Goal: Task Accomplishment & Management: Complete application form

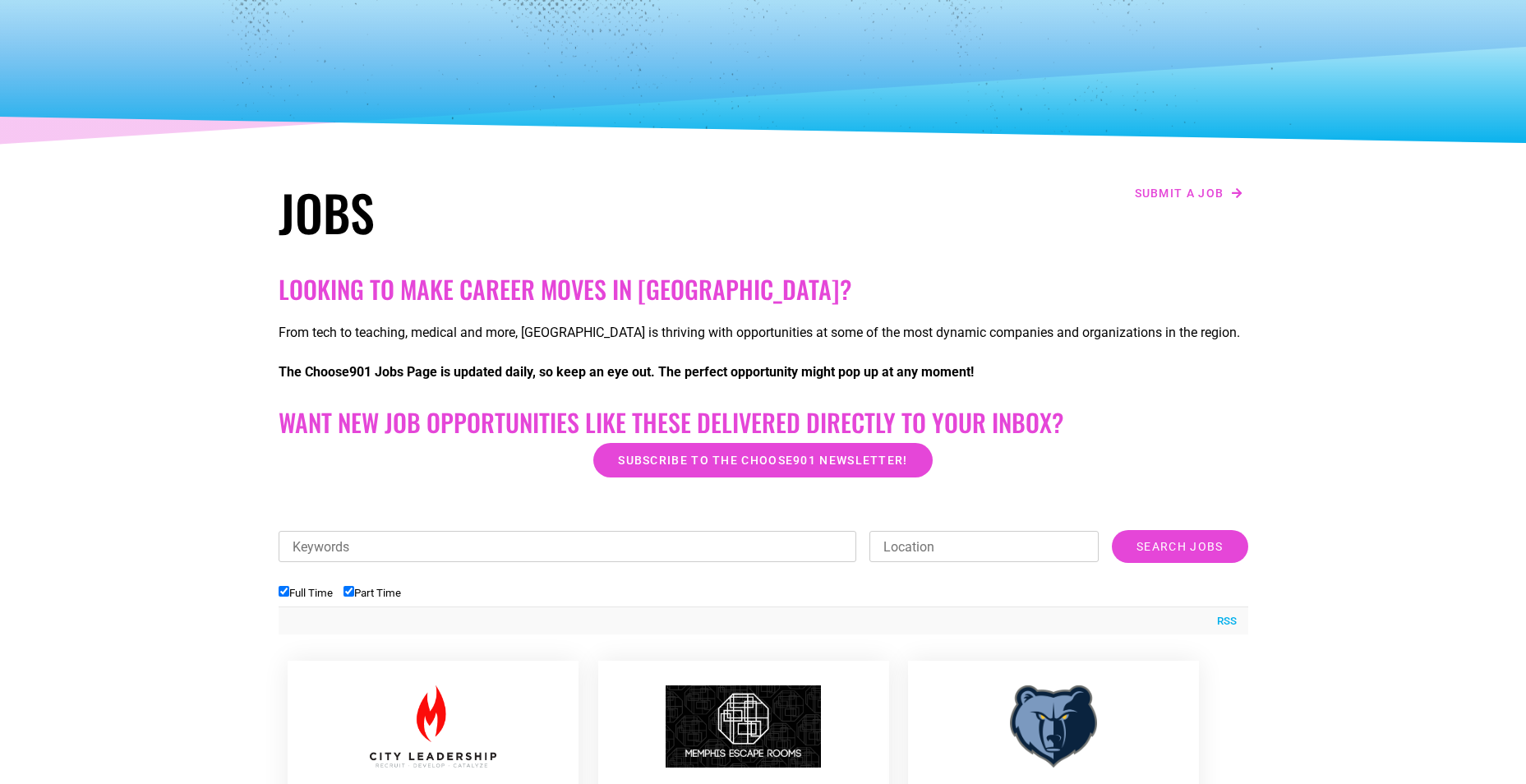
scroll to position [82, 0]
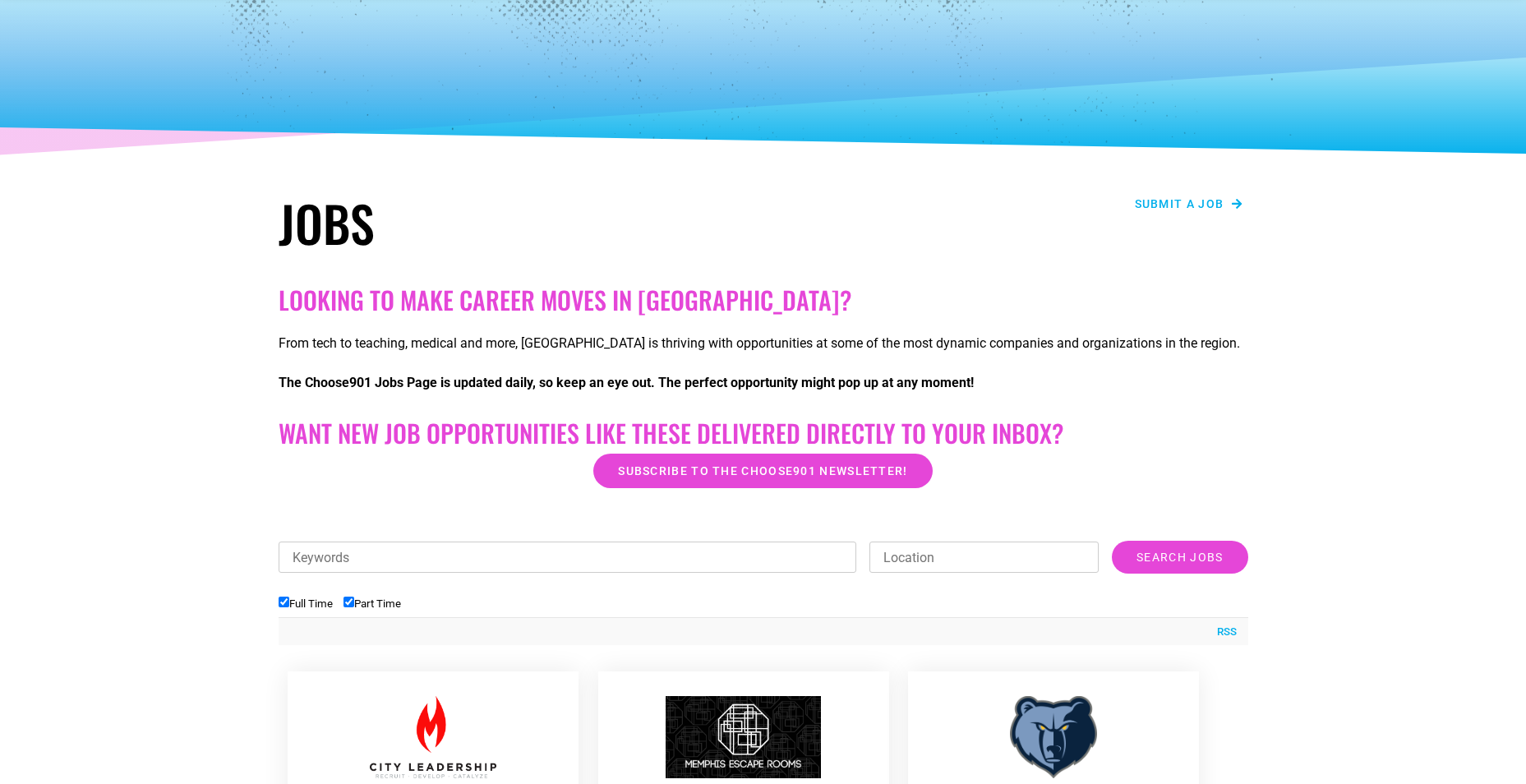
click at [1175, 207] on span "Submit a job" at bounding box center [1180, 204] width 90 height 11
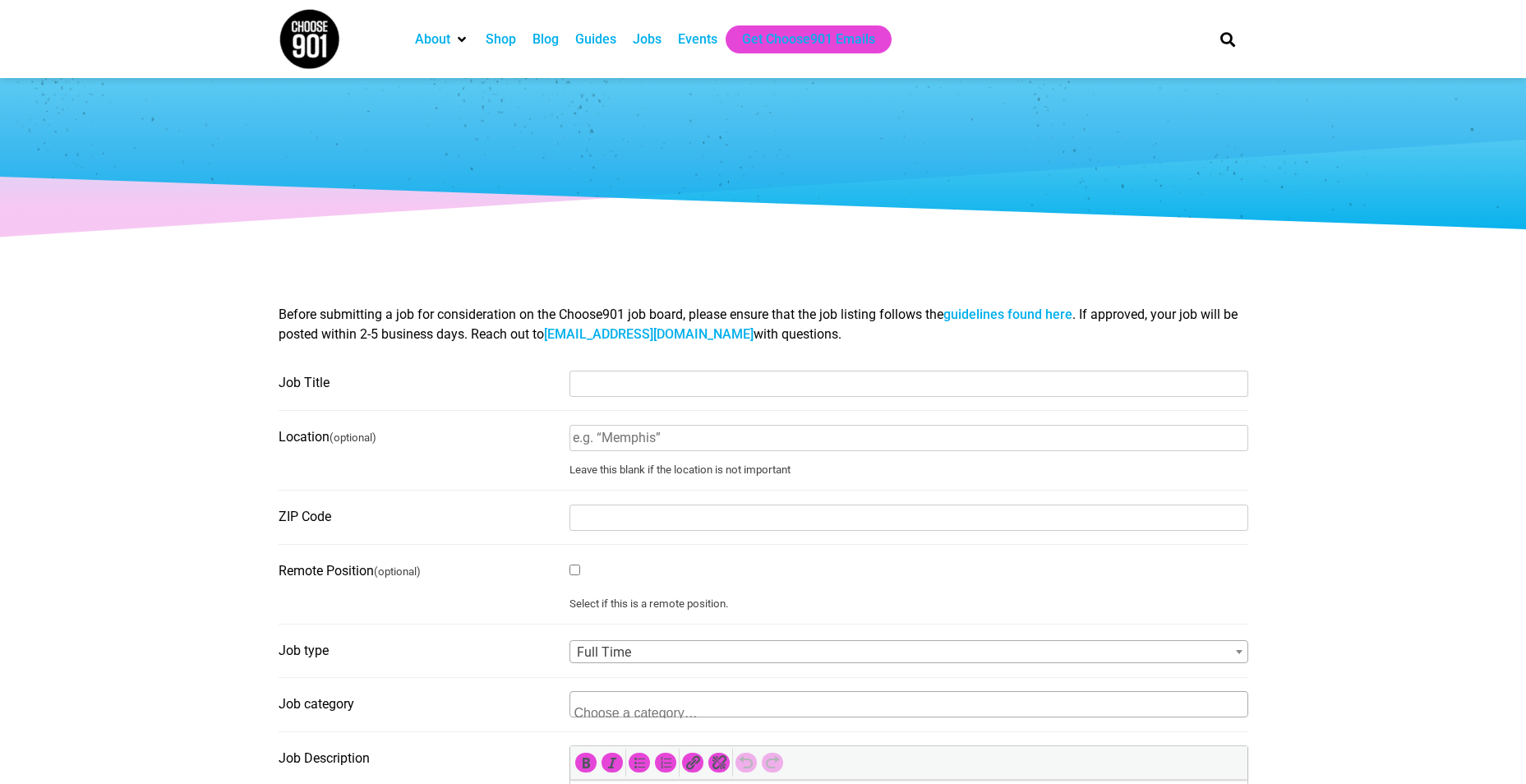
select select
click at [627, 394] on input "Job Title" at bounding box center [909, 384] width 679 height 27
type input "Deputy Director"
click at [671, 444] on input "Location (optional)" at bounding box center [909, 438] width 679 height 27
type input "[GEOGRAPHIC_DATA]"
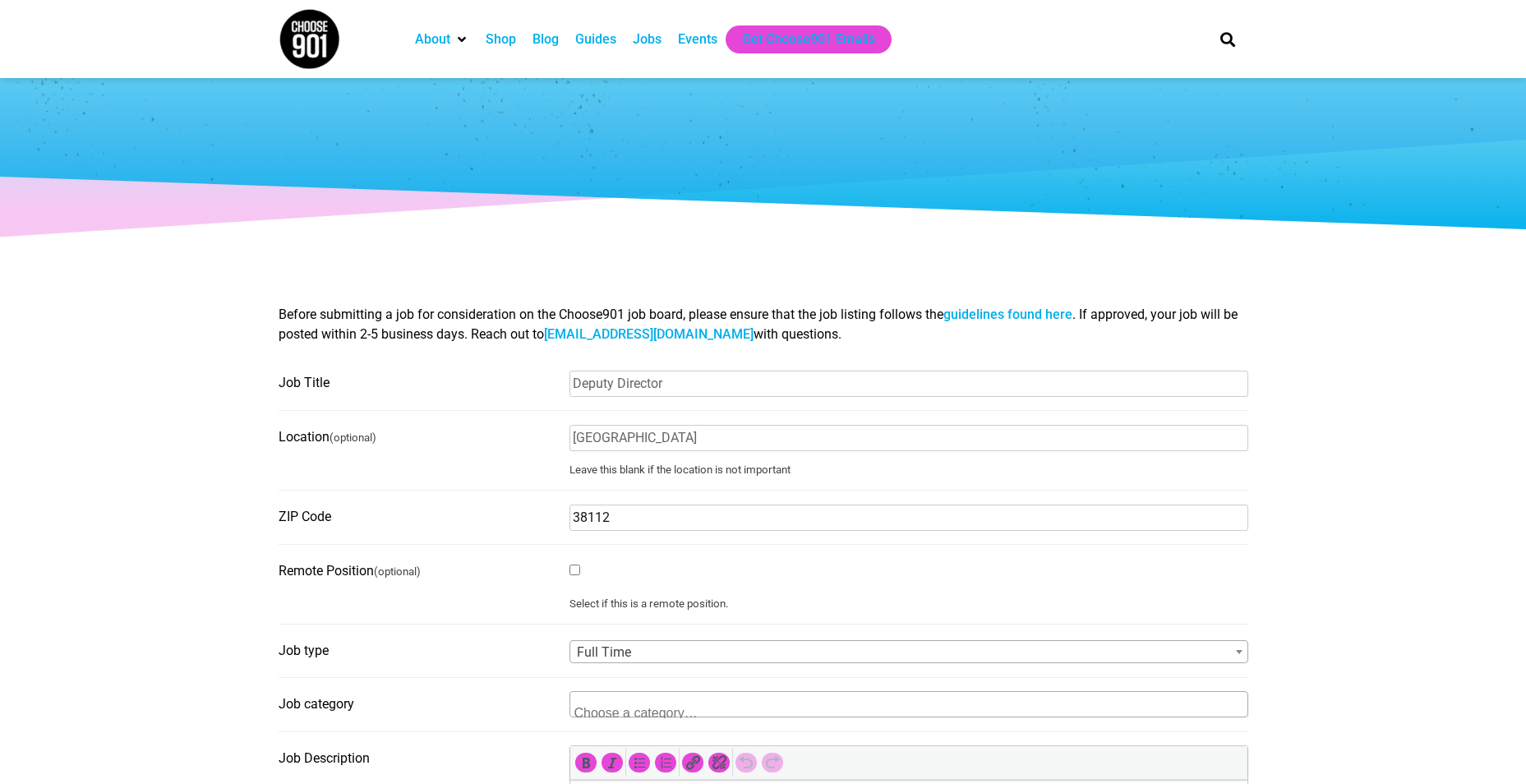
type input "38112"
click at [476, 540] on fieldset "ZIP Code 38112" at bounding box center [763, 524] width 970 height 41
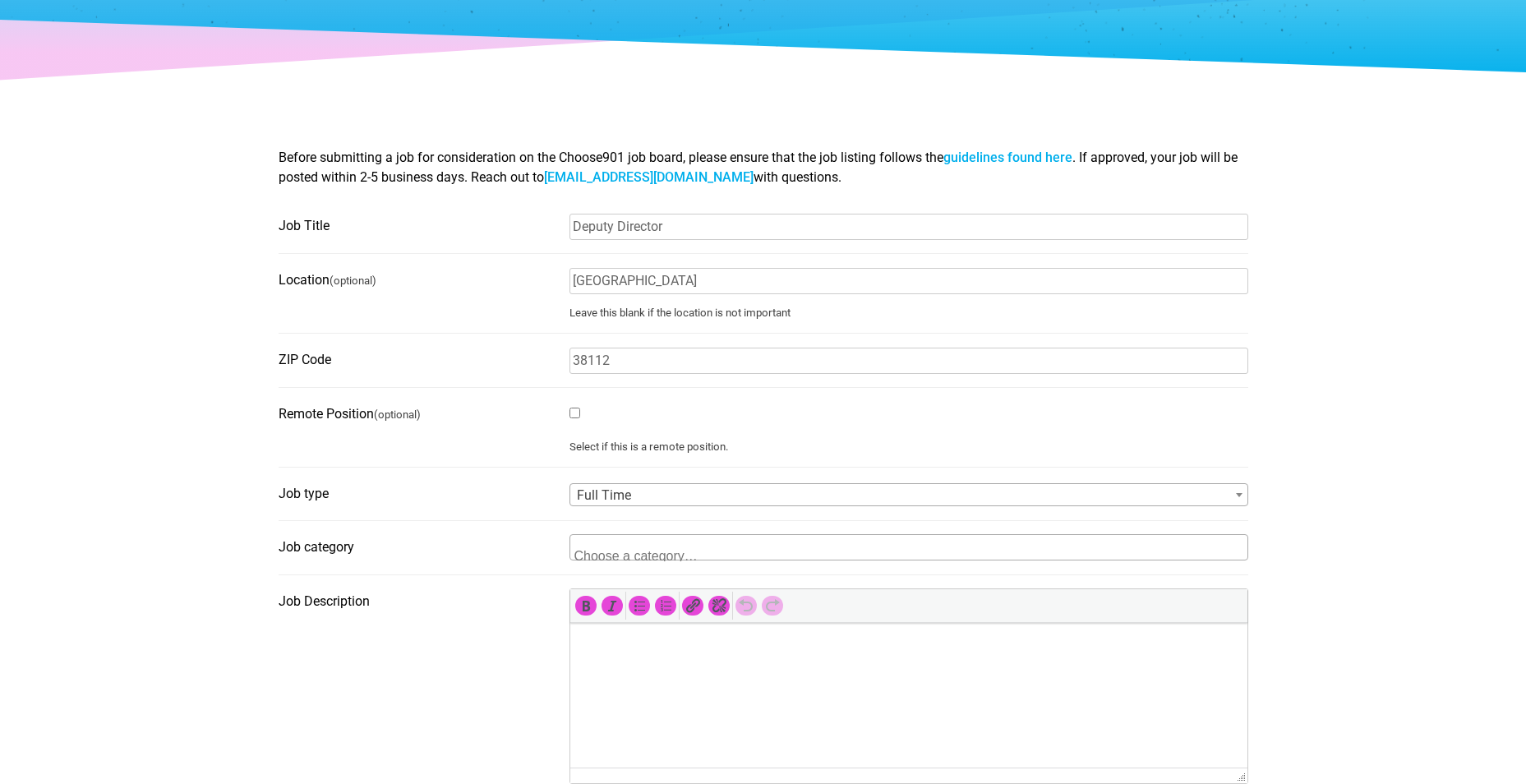
scroll to position [164, 0]
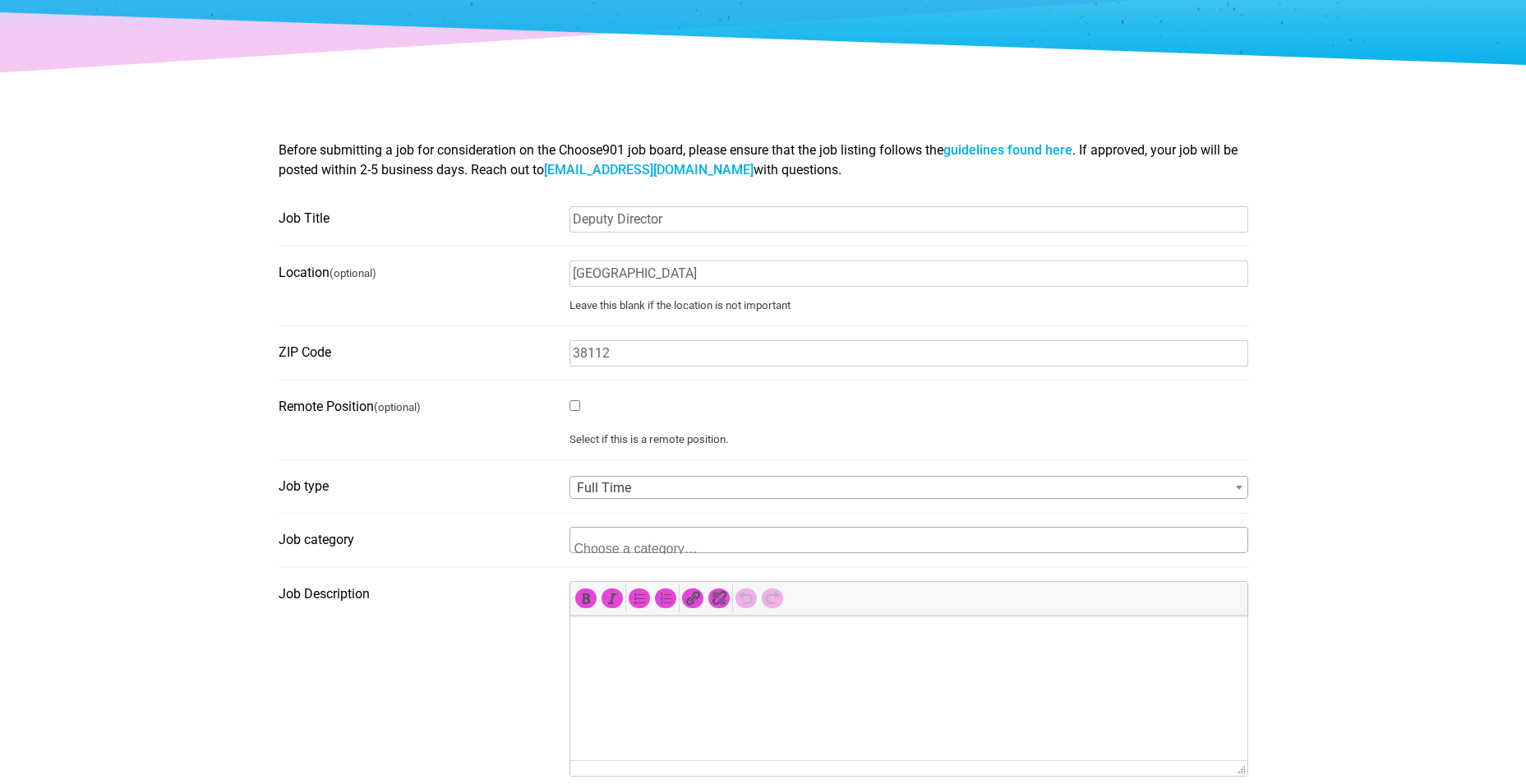
click at [659, 544] on textarea "Search" at bounding box center [654, 546] width 160 height 14
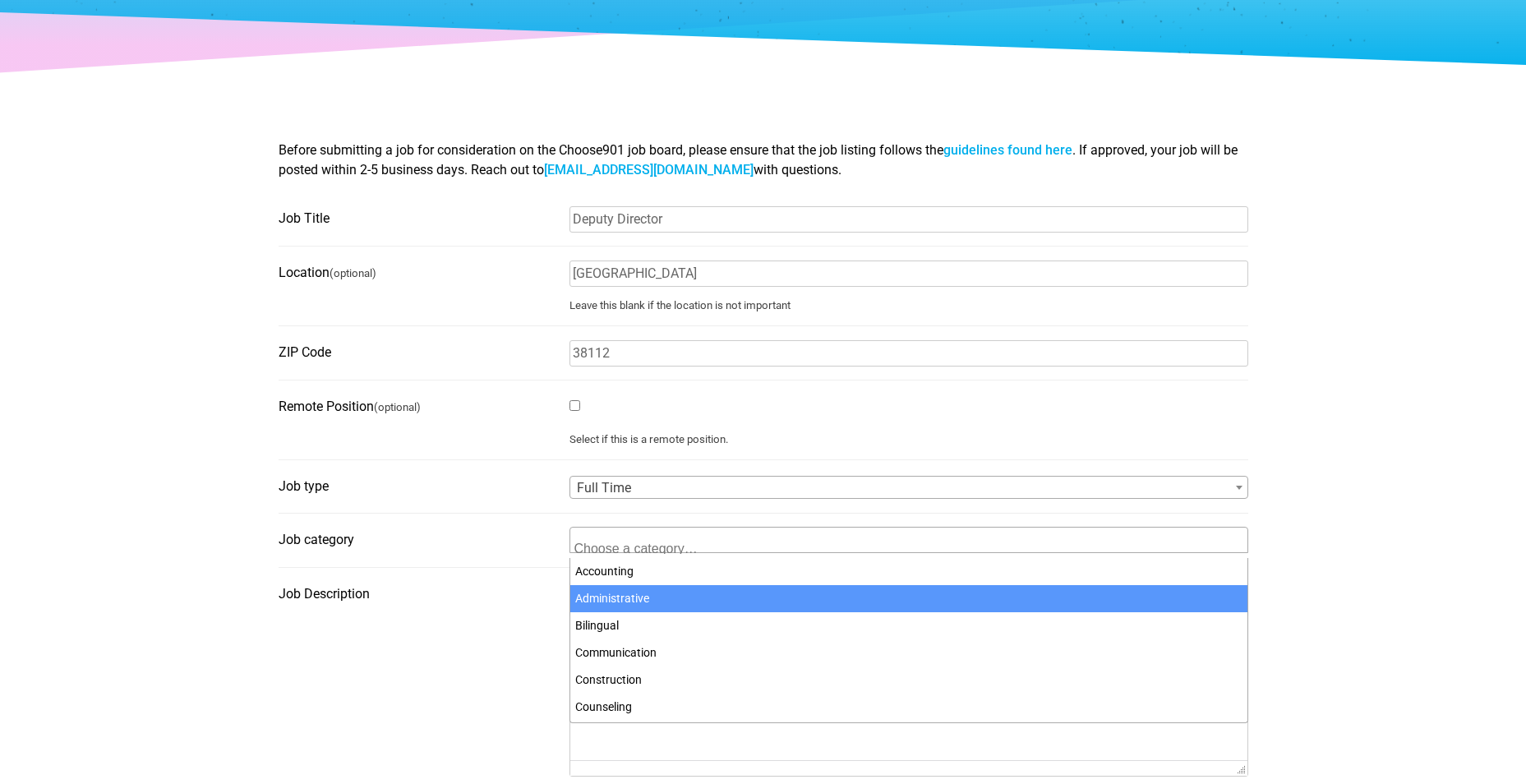
select select "95"
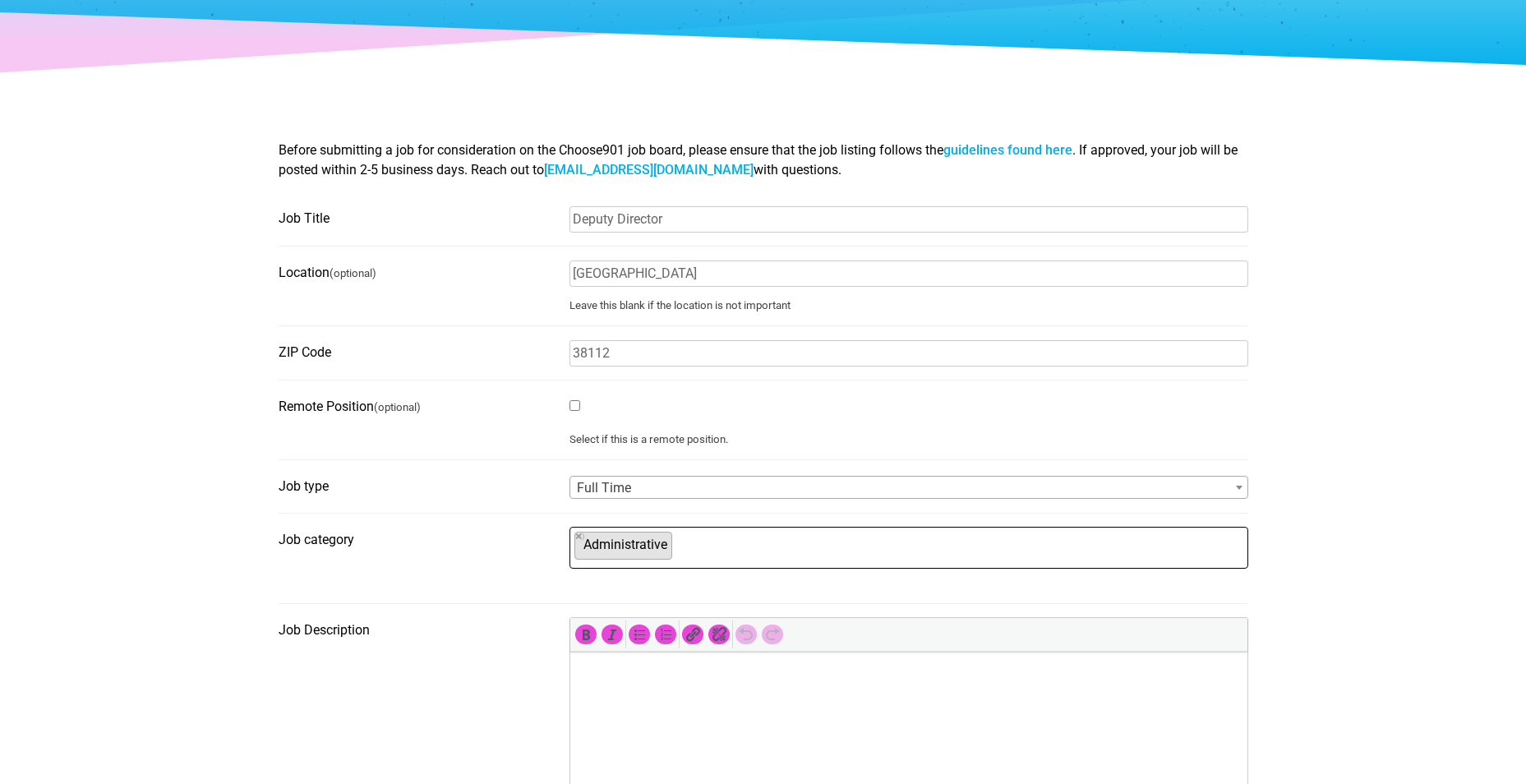
click at [733, 547] on ul "× Administrative" at bounding box center [906, 546] width 673 height 36
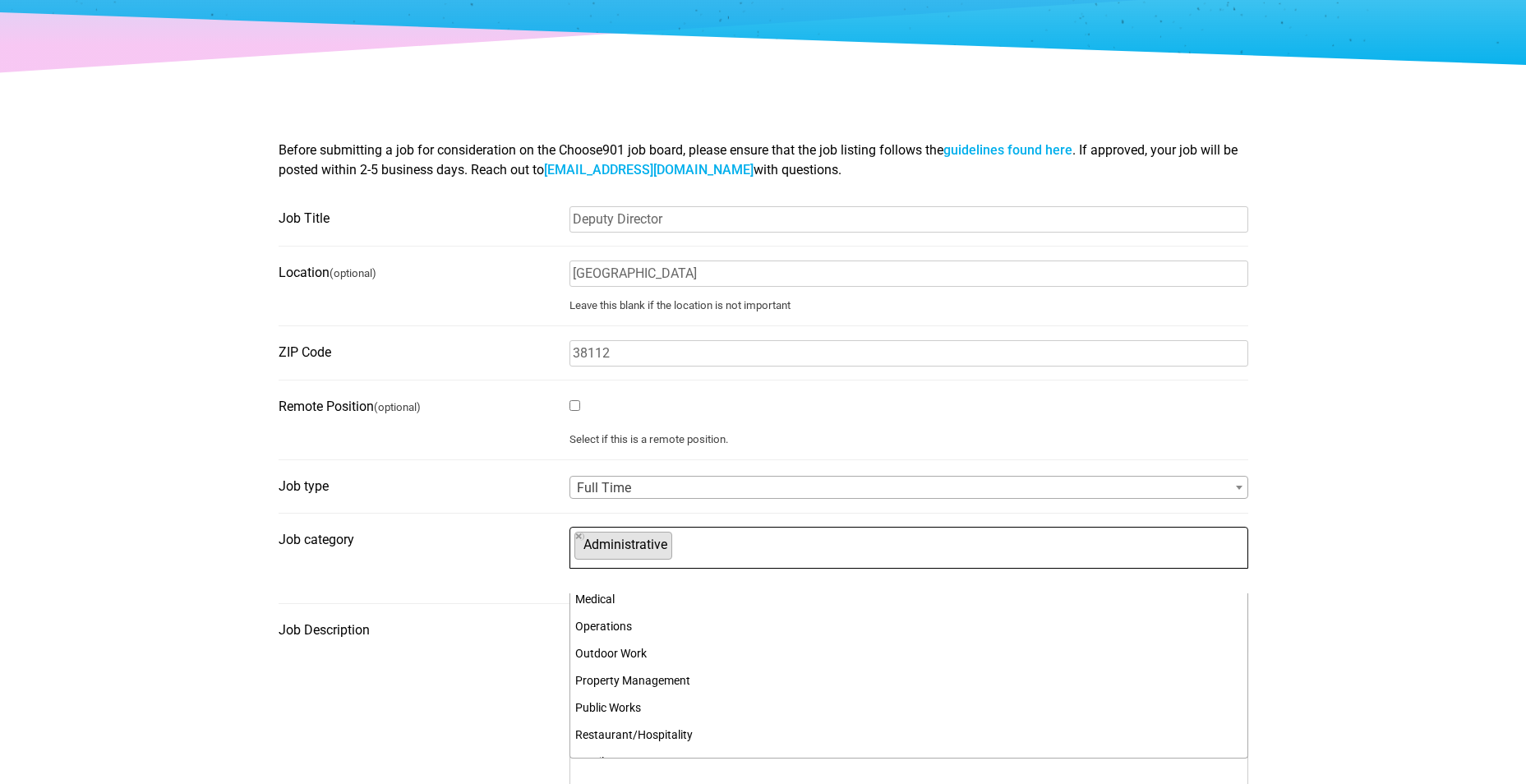
scroll to position [539, 0]
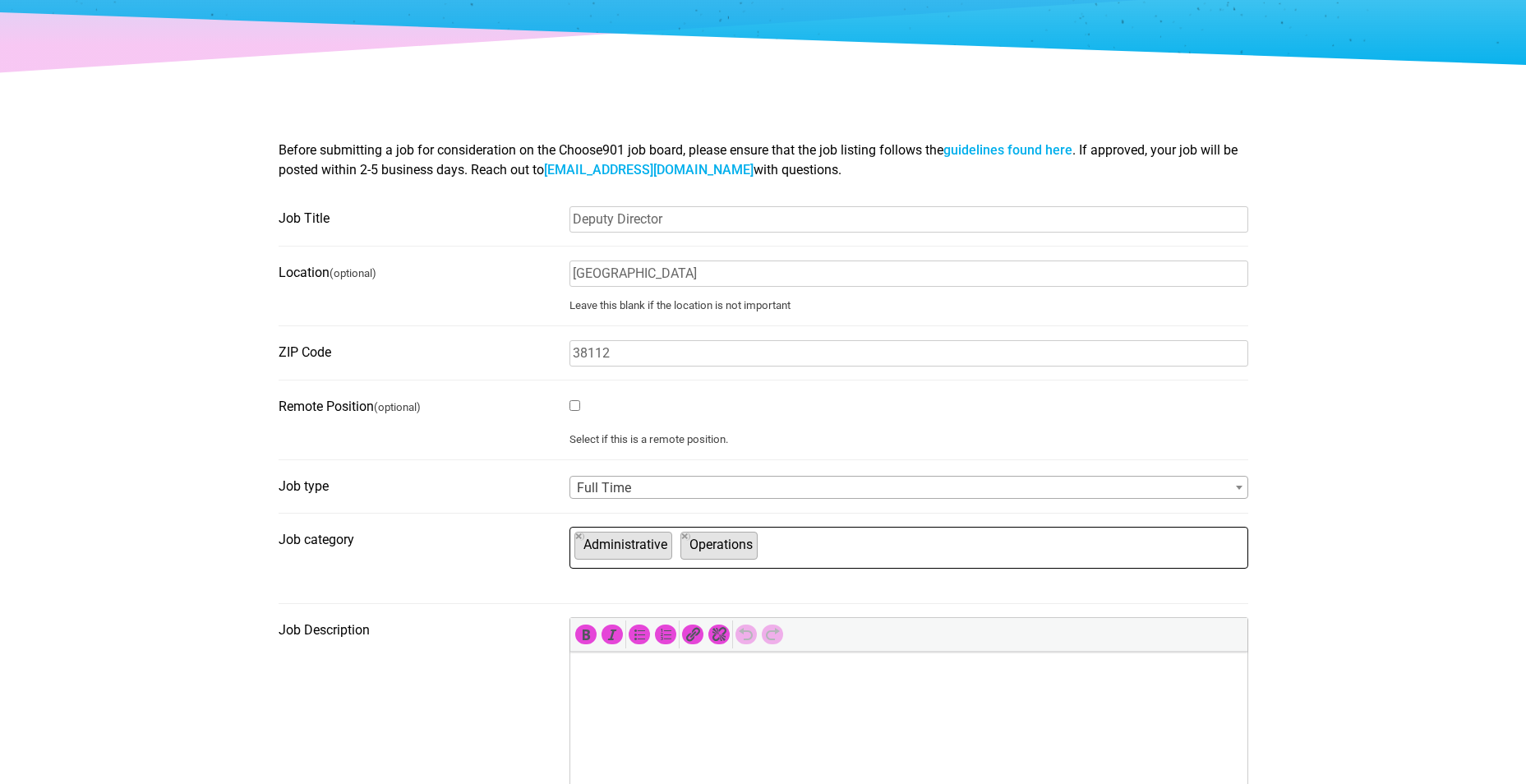
click at [816, 539] on ul "× Administrative × Operations" at bounding box center [906, 546] width 673 height 36
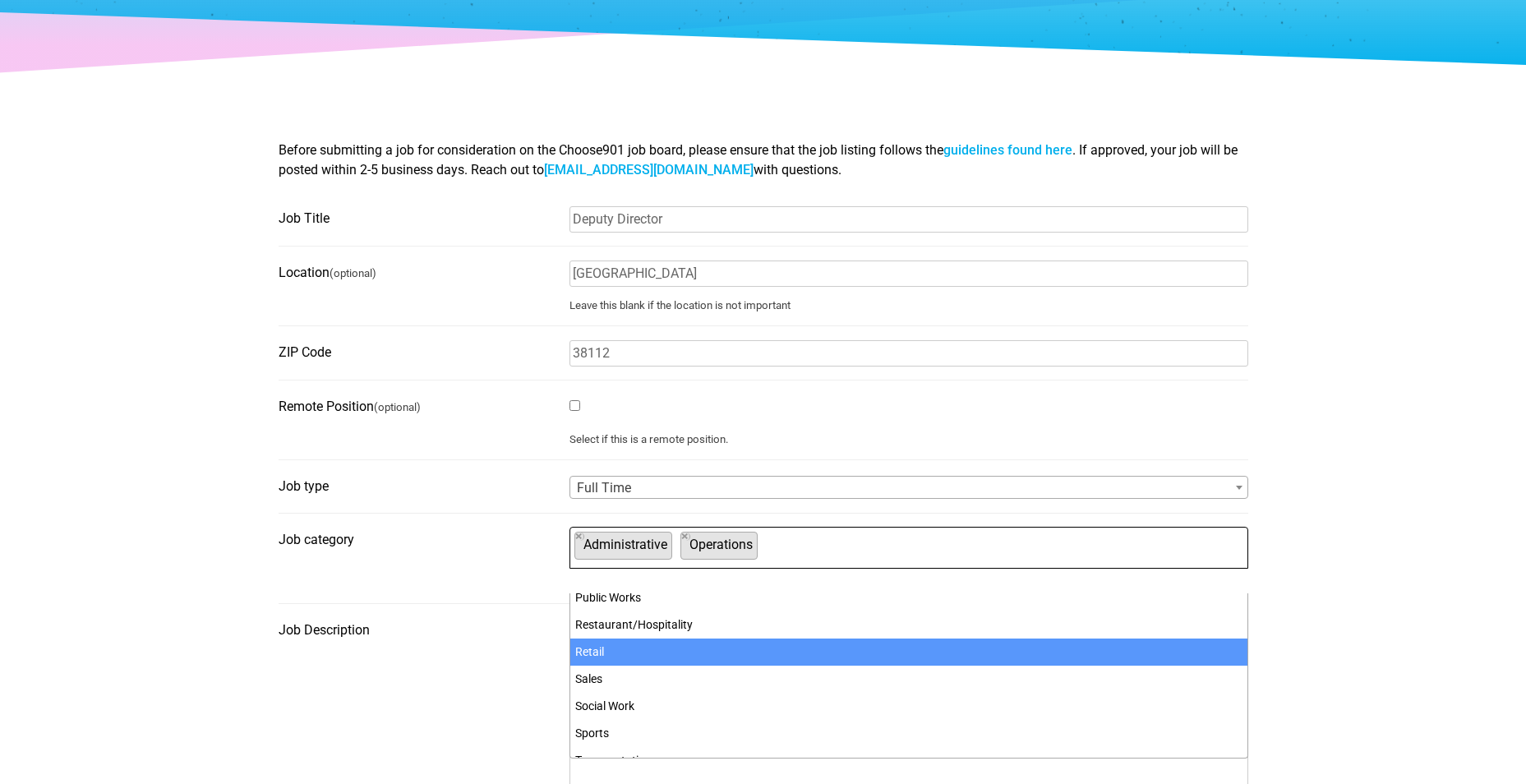
scroll to position [704, 0]
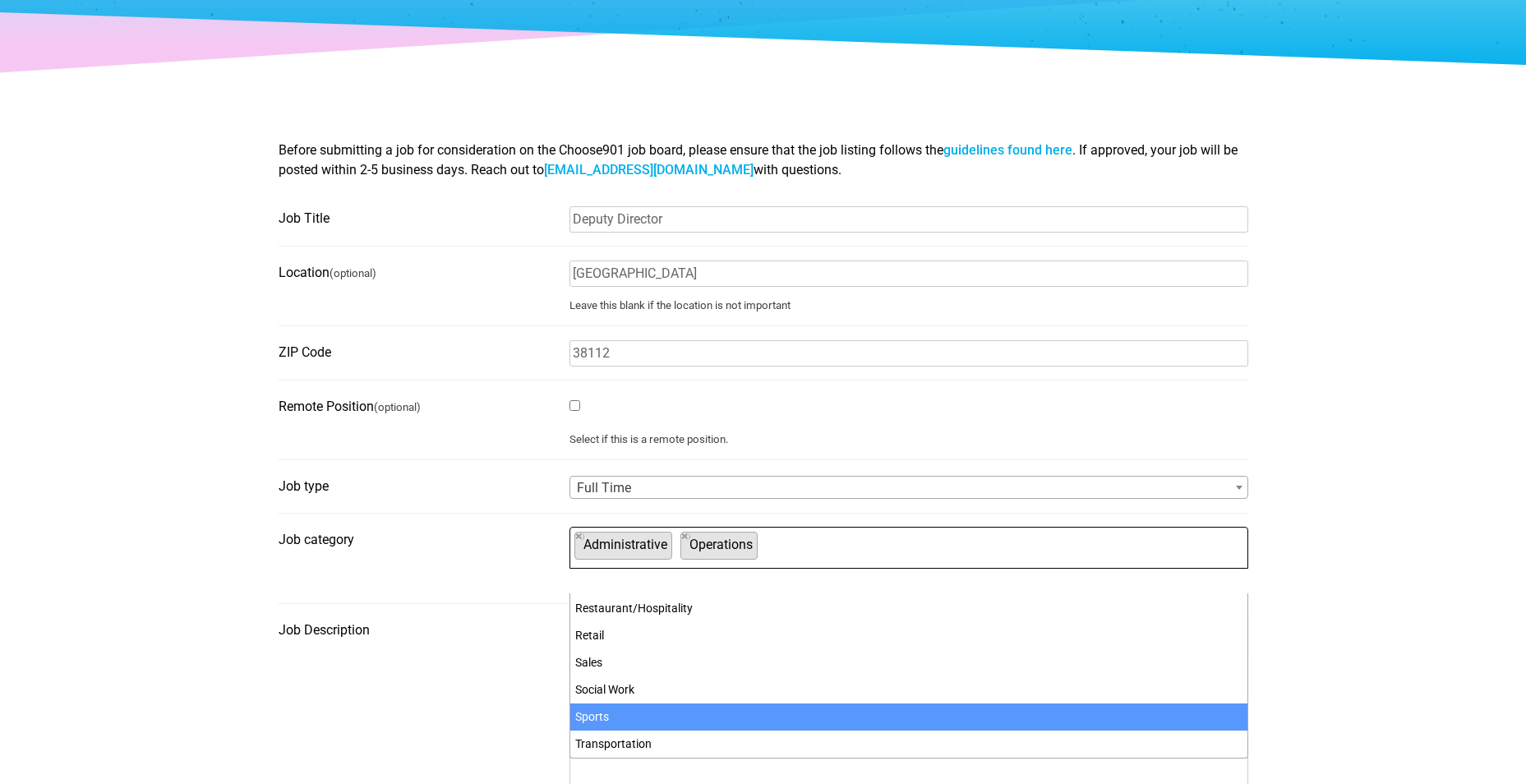
click at [341, 718] on fieldset "Job Description" at bounding box center [763, 721] width 970 height 209
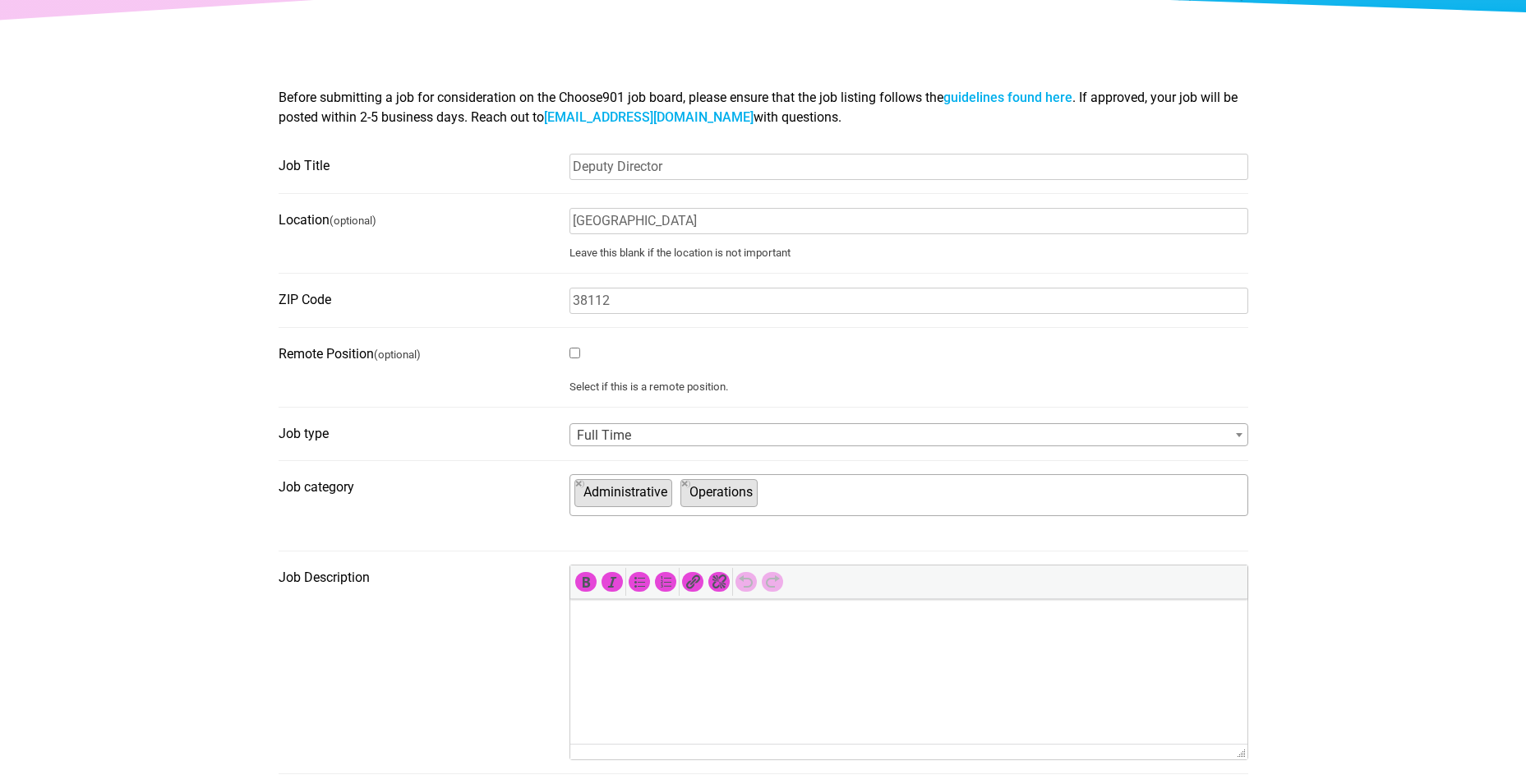
scroll to position [247, 0]
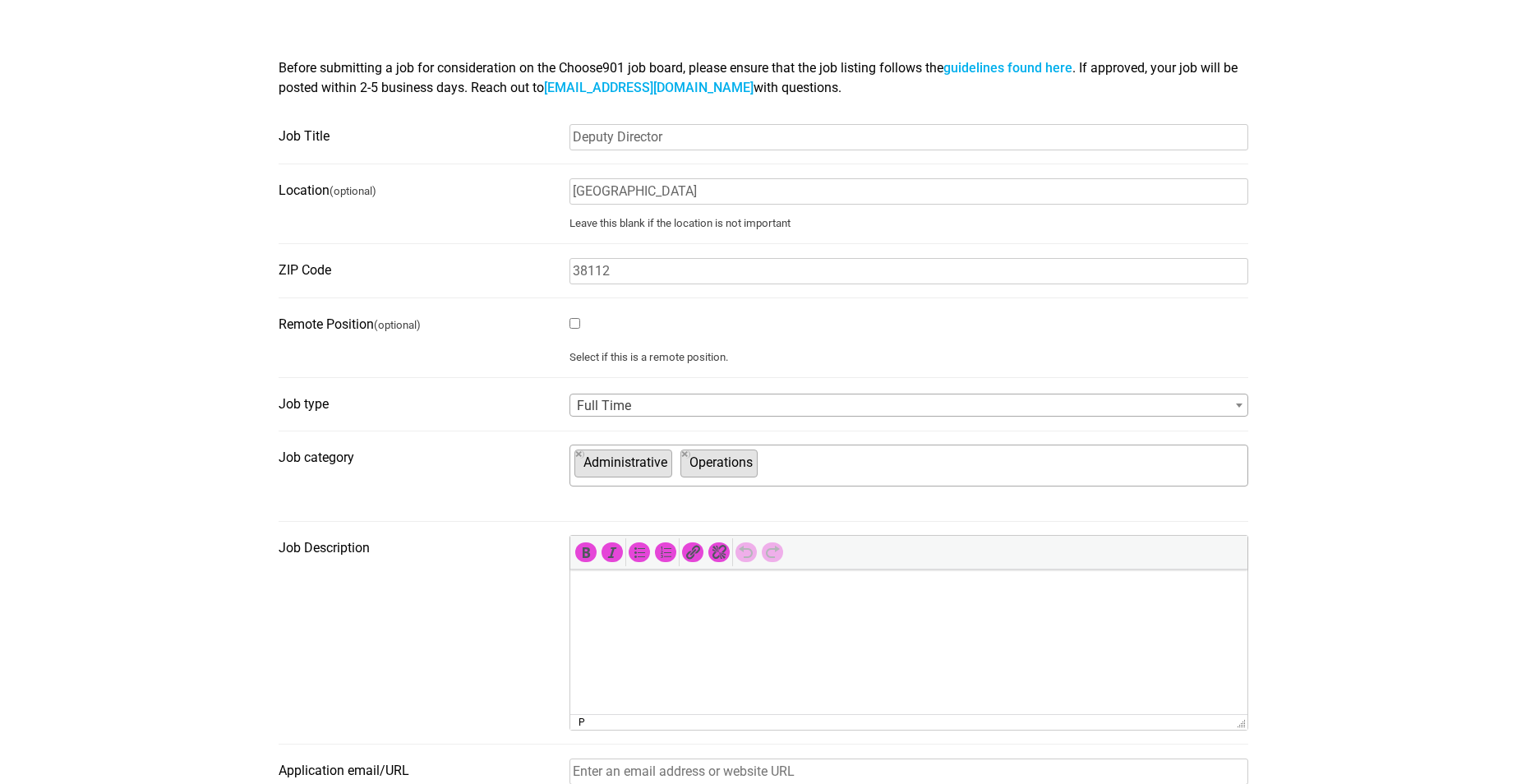
click at [680, 582] on p at bounding box center [907, 592] width 661 height 20
click at [676, 610] on html at bounding box center [908, 593] width 677 height 46
drag, startPoint x: 105, startPoint y: 39, endPoint x: 551, endPoint y: 715, distance: 809.9
click at [549, 718] on fieldset "Job Description p" at bounding box center [763, 639] width 970 height 209
click at [638, 615] on html at bounding box center [908, 593] width 677 height 46
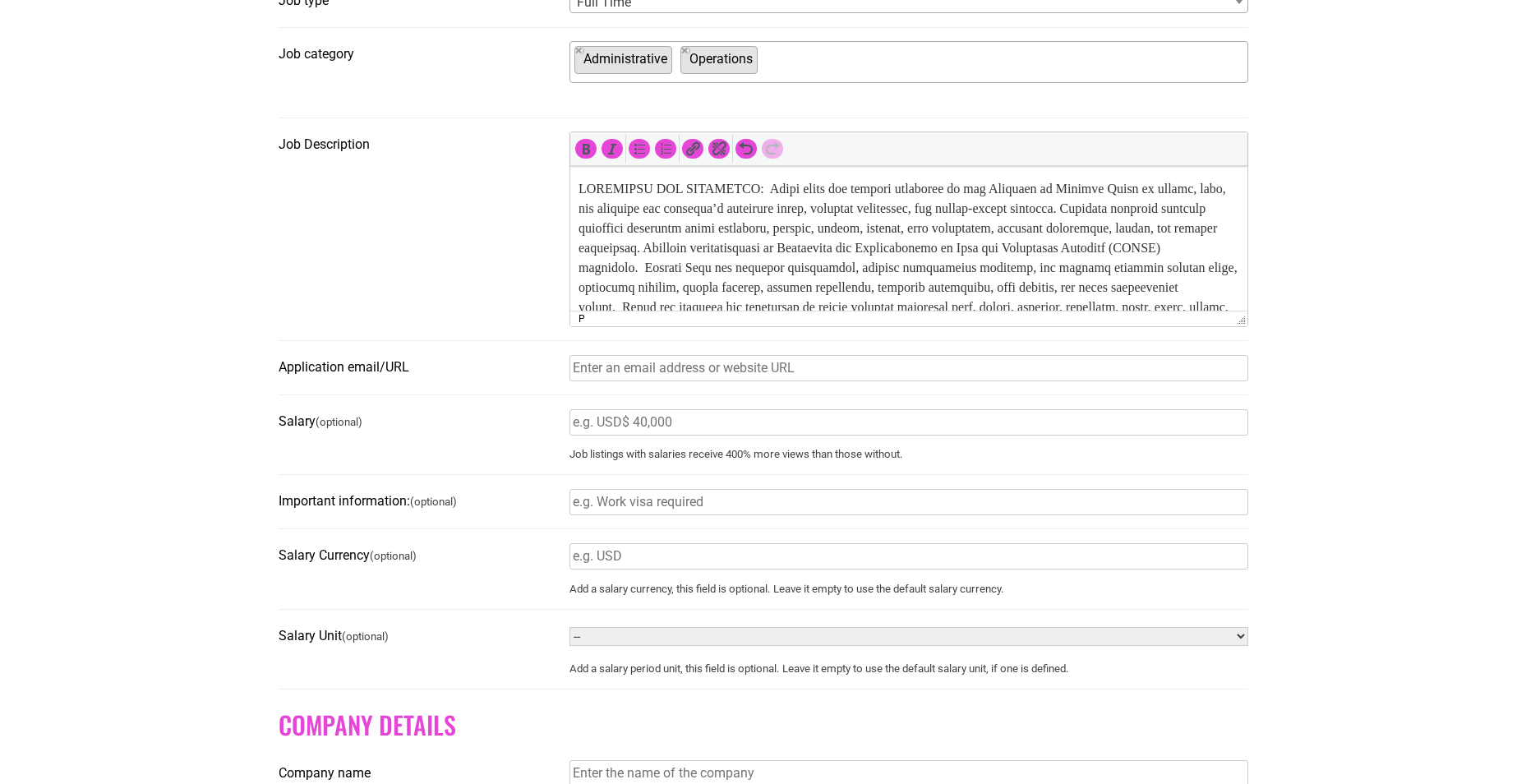
scroll to position [658, 0]
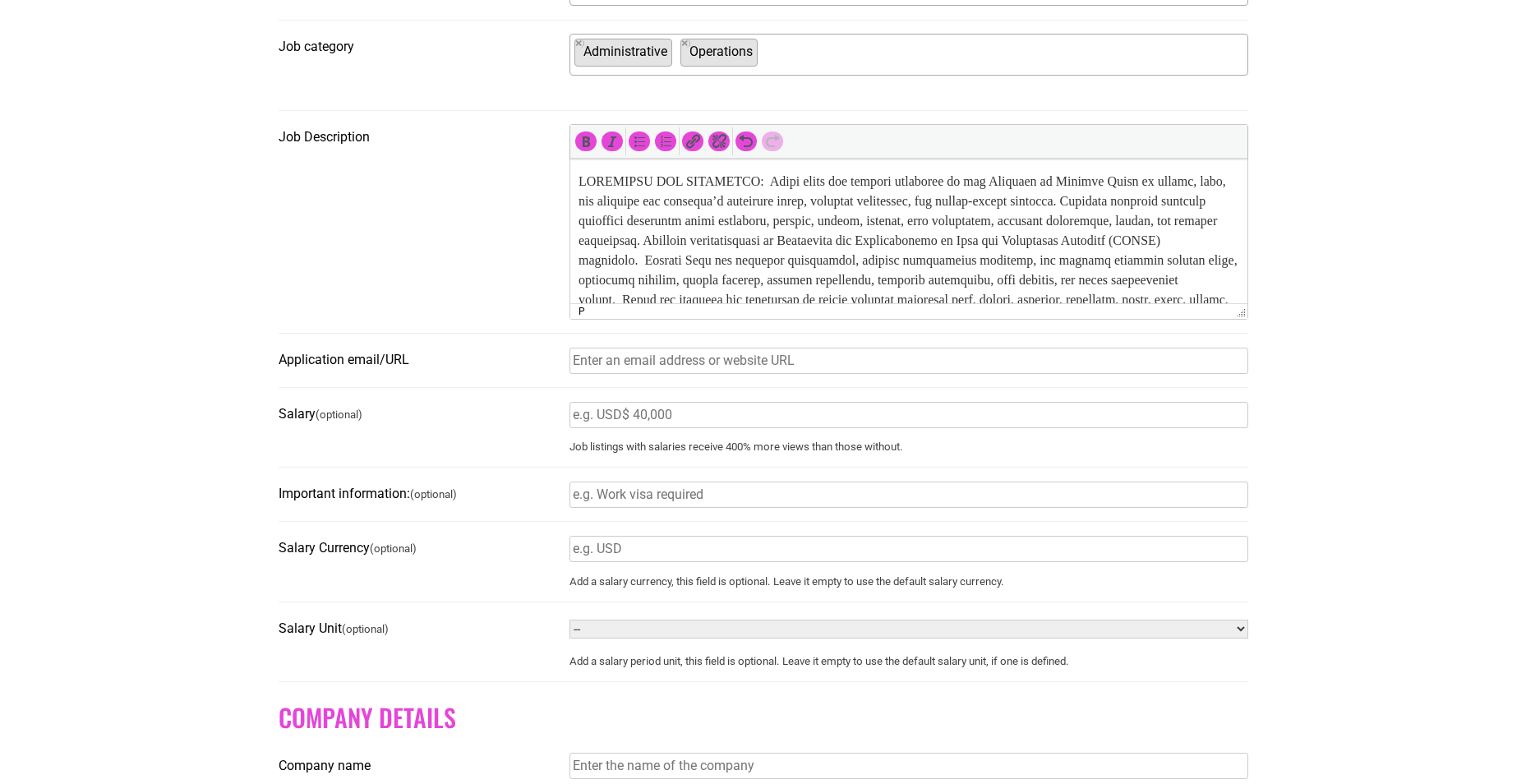
click at [611, 368] on input "Application email/URL" at bounding box center [909, 361] width 679 height 27
type input "https://memphistn.referrals.selectminds.com/jobs/memphis-parks-director-deputy-…"
click at [420, 404] on form "Have an account? Sign in Job Title Deputy Director Location (optional) Memphis …" at bounding box center [763, 383] width 970 height 1342
click at [643, 427] on input "Salary (optional)" at bounding box center [909, 415] width 679 height 27
type input "108,974"
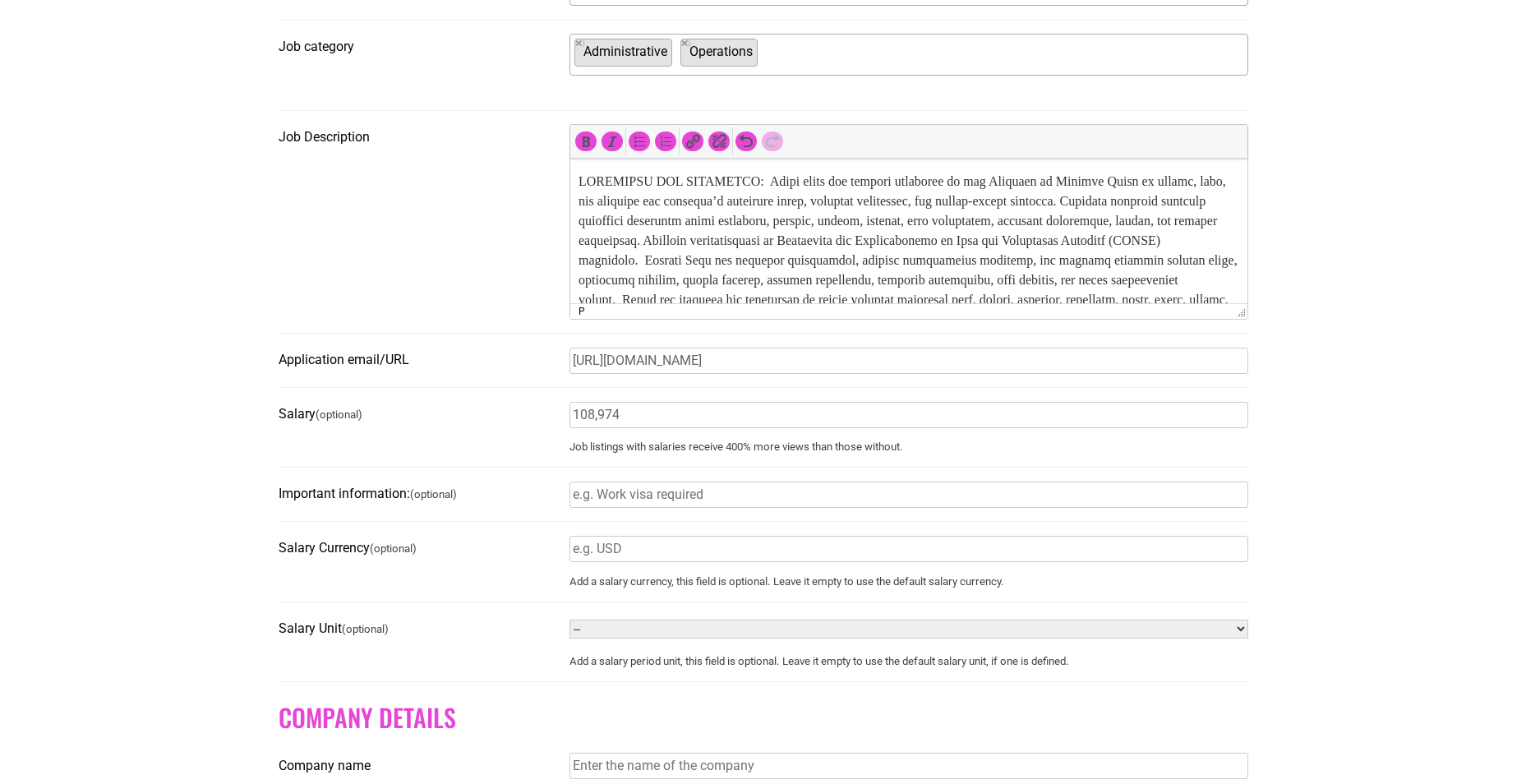
click at [611, 500] on input "Important information: (optional)" at bounding box center [909, 495] width 679 height 27
click at [474, 468] on fieldset "Salary (optional) 108,974 Job listings with salaries receive 400% more views th…" at bounding box center [763, 434] width 970 height 67
click at [599, 536] on form "Have an account? Sign in Job Title Deputy Director Location (optional) Memphis …" at bounding box center [763, 383] width 970 height 1342
click at [604, 556] on input "Salary Currency (optional)" at bounding box center [909, 549] width 679 height 27
click at [325, 562] on label "Salary Currency (optional)" at bounding box center [419, 548] width 281 height 27
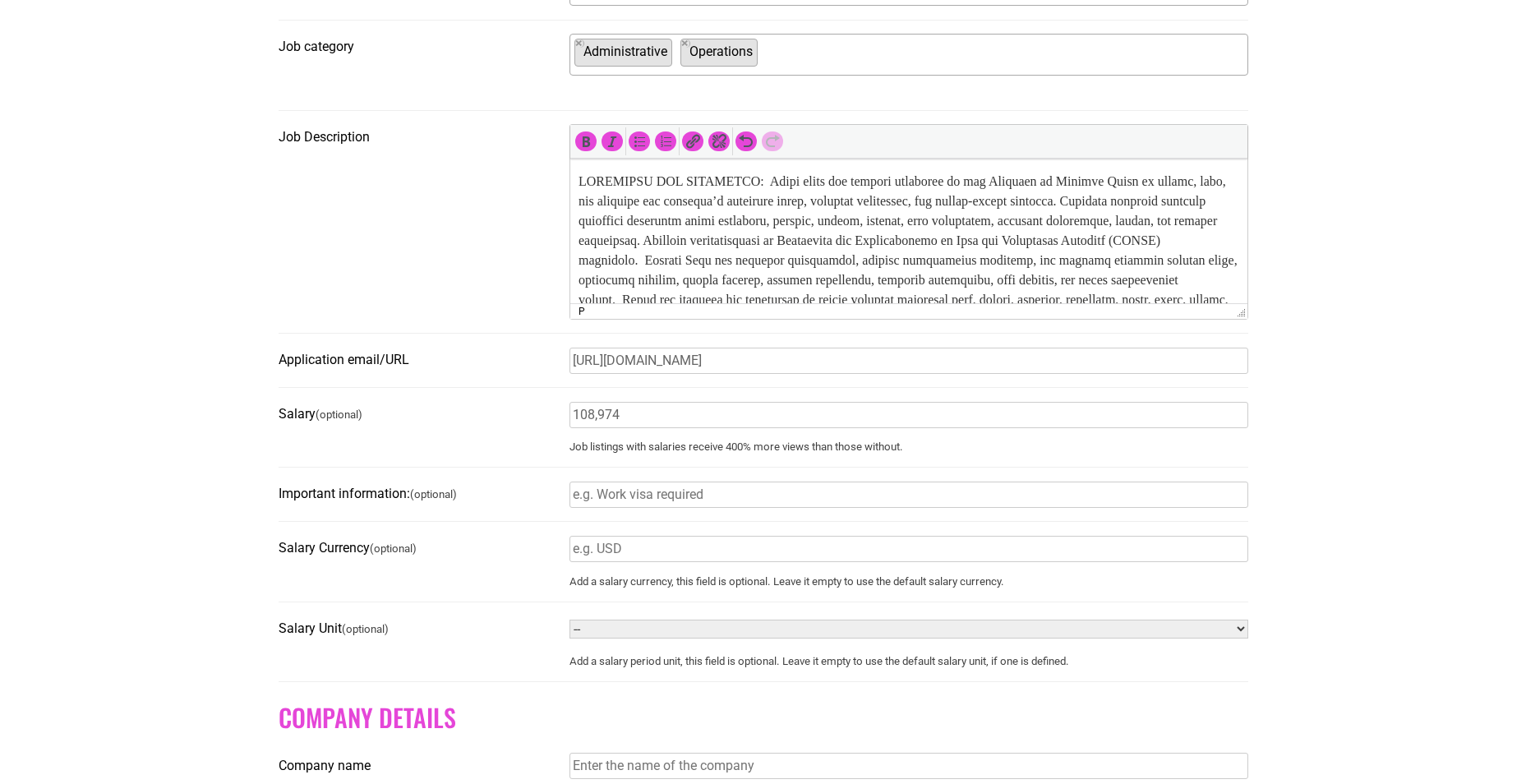
click at [570, 562] on input "Salary Currency (optional)" at bounding box center [909, 549] width 679 height 27
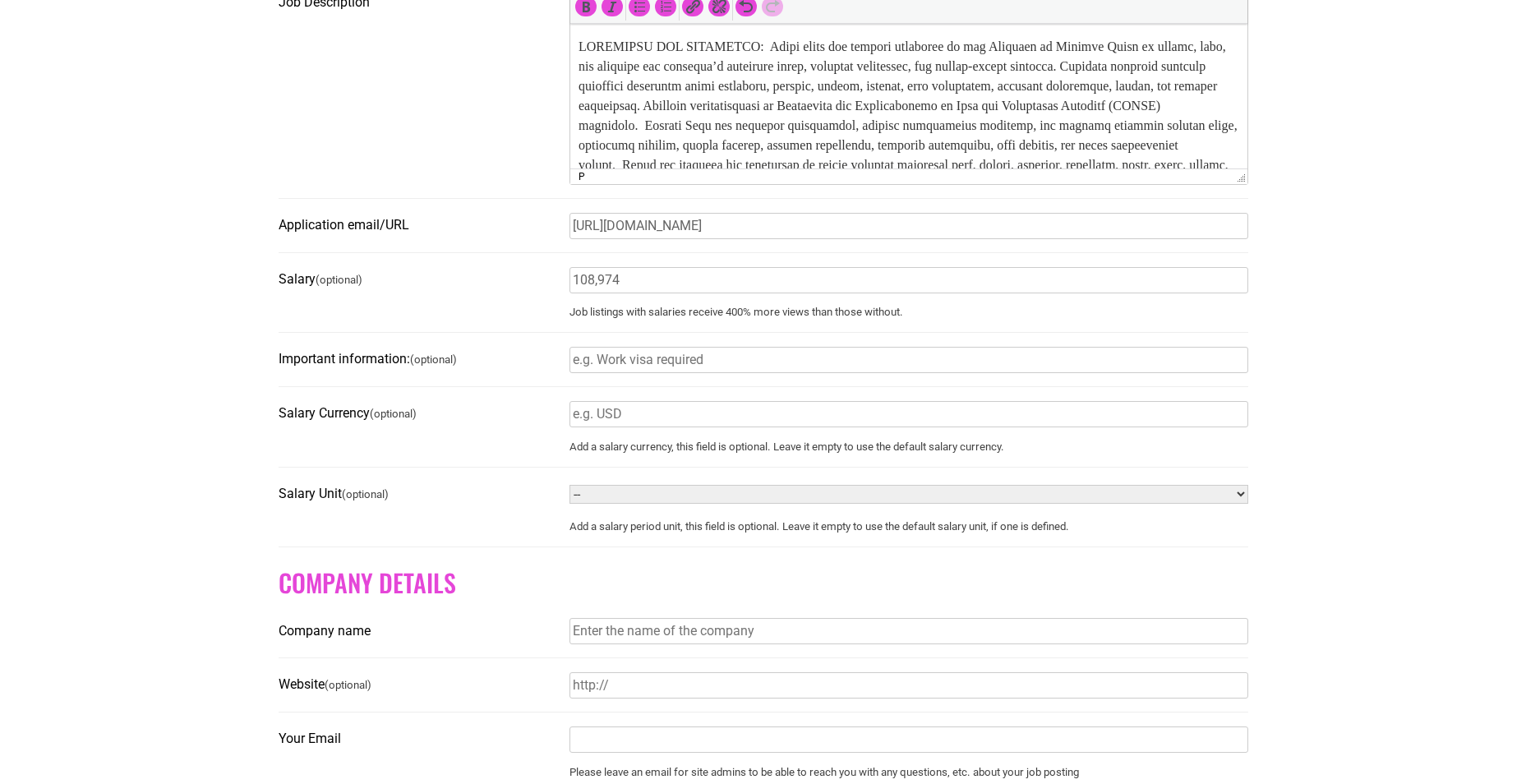
scroll to position [821, 0]
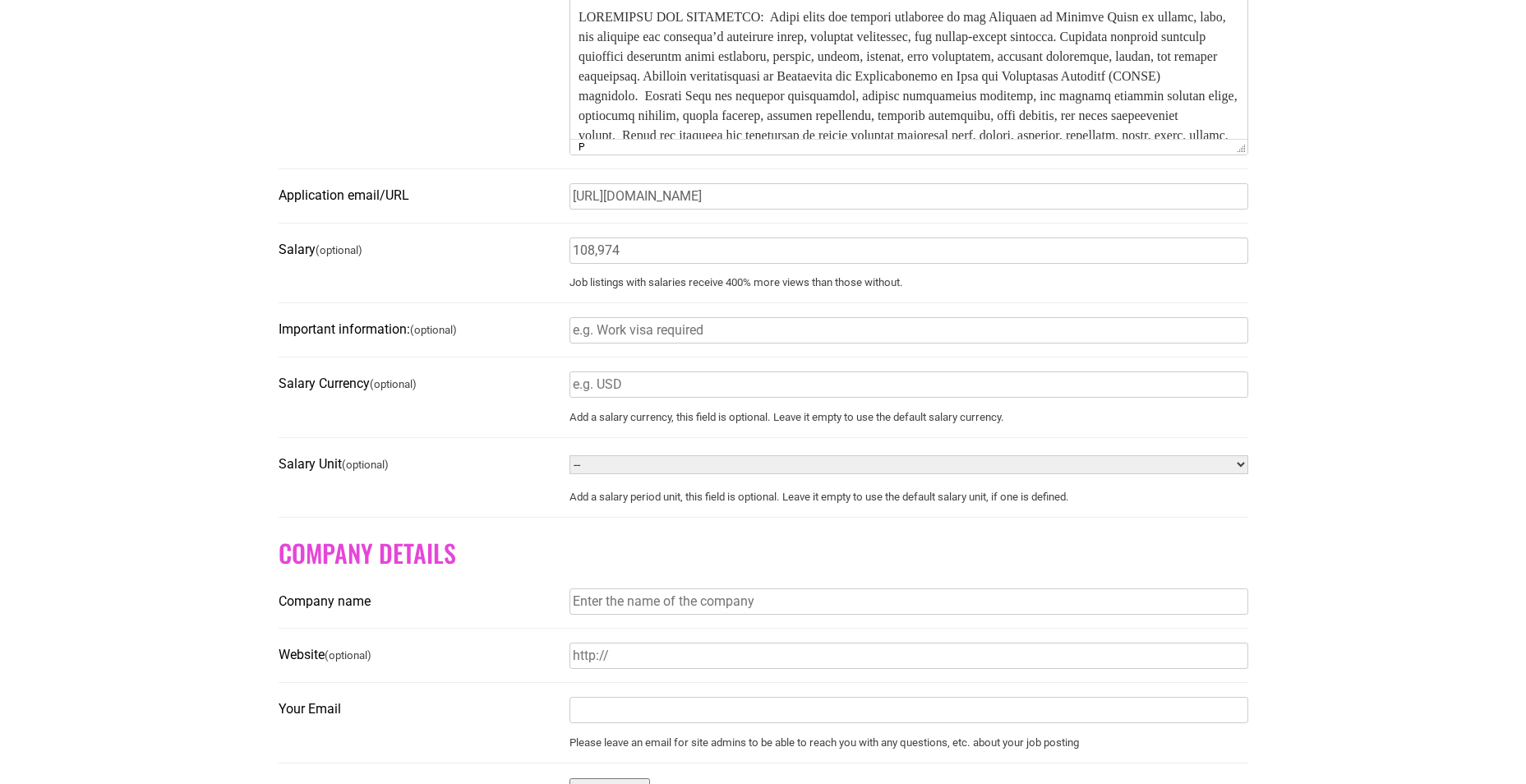
click at [627, 474] on select "-- Year Month Week Day Hour" at bounding box center [909, 465] width 679 height 19
select select "YEAR"
click at [570, 464] on select "-- Year Month Week Day Hour" at bounding box center [909, 465] width 679 height 19
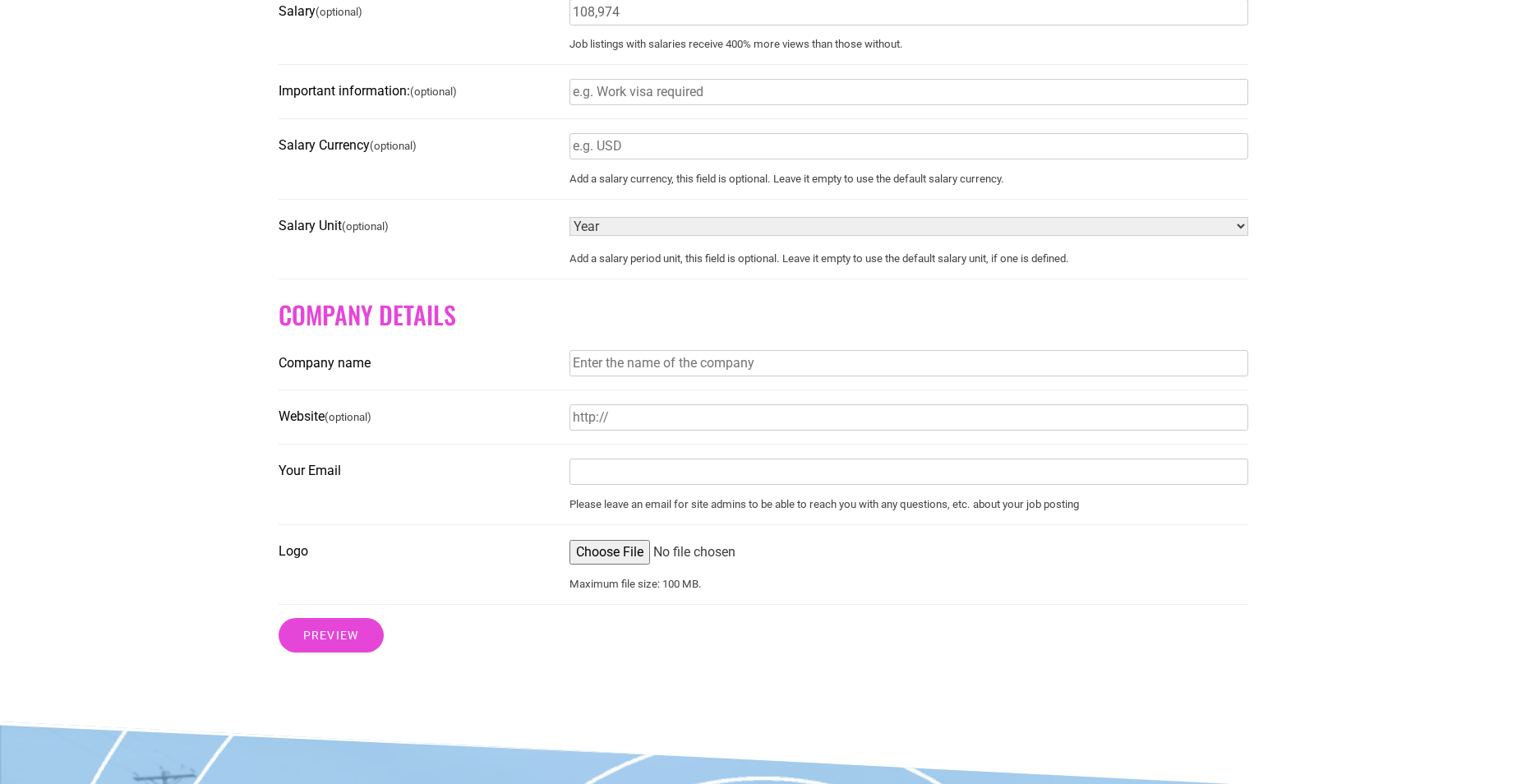
scroll to position [1150, 0]
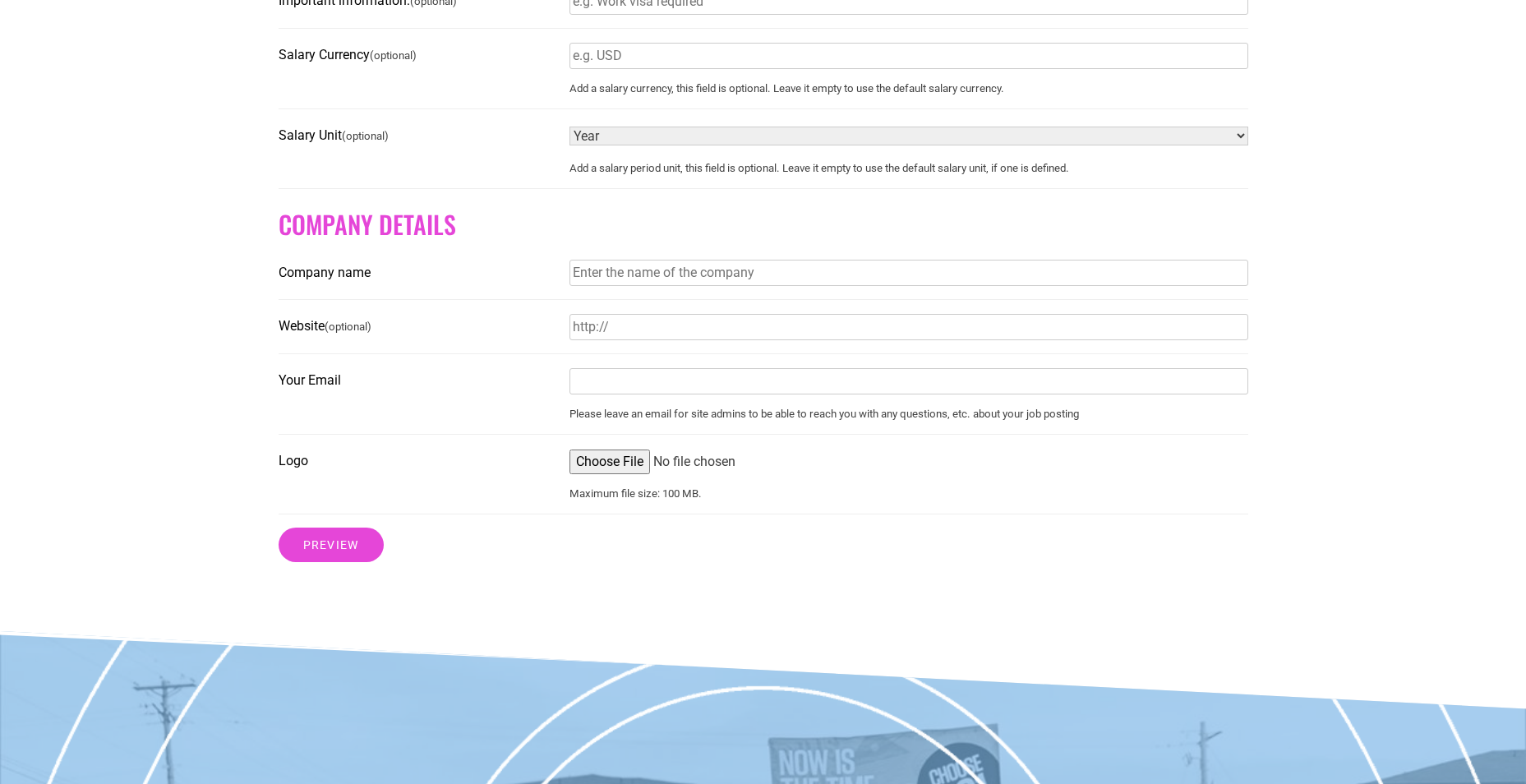
click at [644, 277] on input "Company name" at bounding box center [909, 273] width 679 height 27
type input "Memphis Parks"
click at [692, 333] on input "Memphis Parks" at bounding box center [909, 327] width 679 height 27
click at [610, 388] on input "Your Email" at bounding box center [909, 381] width 679 height 27
click at [441, 459] on label "Logo" at bounding box center [419, 461] width 281 height 27
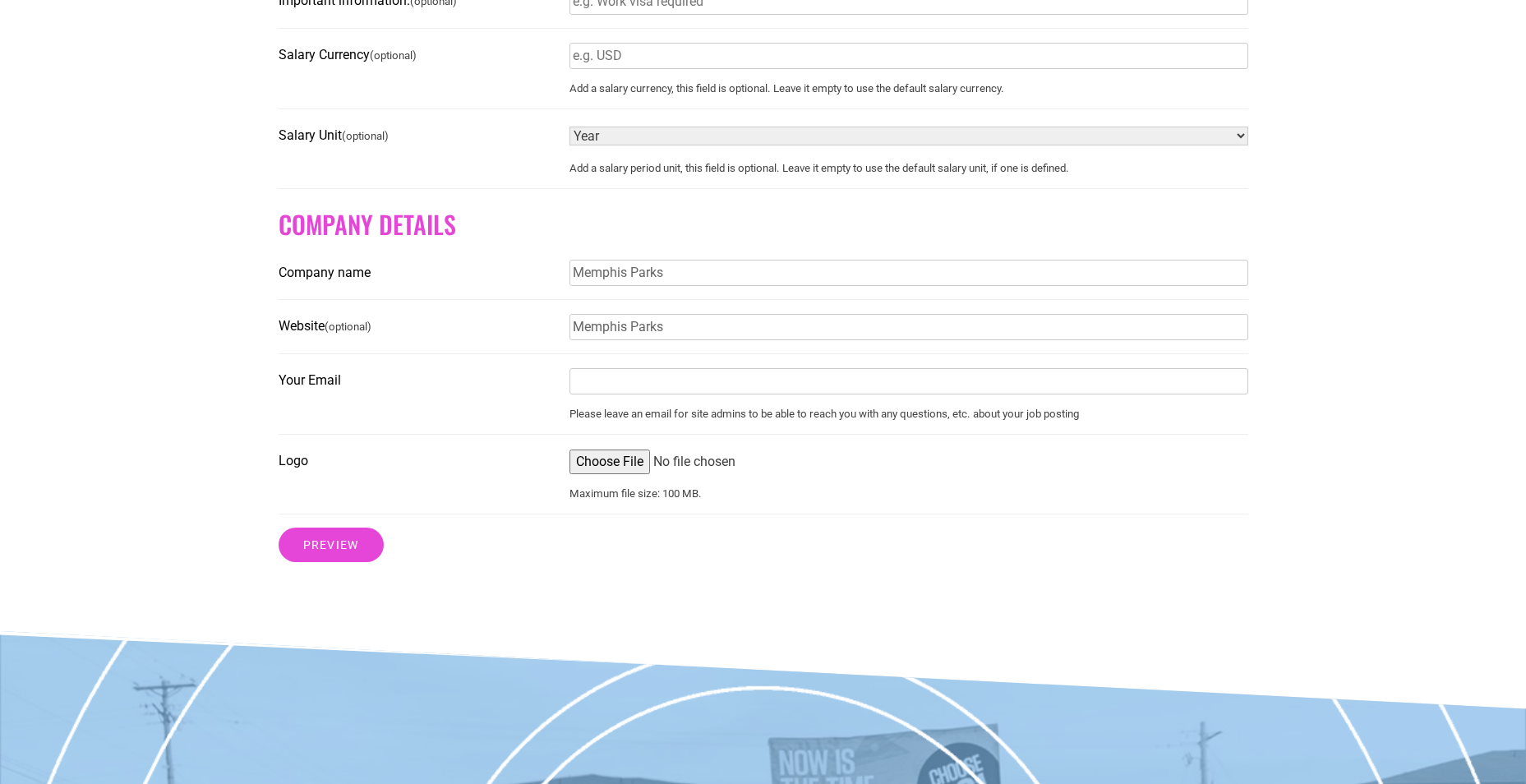
click at [570, 459] on input "Logo" at bounding box center [909, 462] width 679 height 25
click at [692, 333] on input "Memphis Parks" at bounding box center [909, 327] width 679 height 27
drag, startPoint x: 708, startPoint y: 332, endPoint x: 488, endPoint y: 330, distance: 220.0
click at [488, 330] on fieldset "Website (optional) Memphis Parks" at bounding box center [763, 333] width 970 height 41
paste input "https://memphisparks.com/"
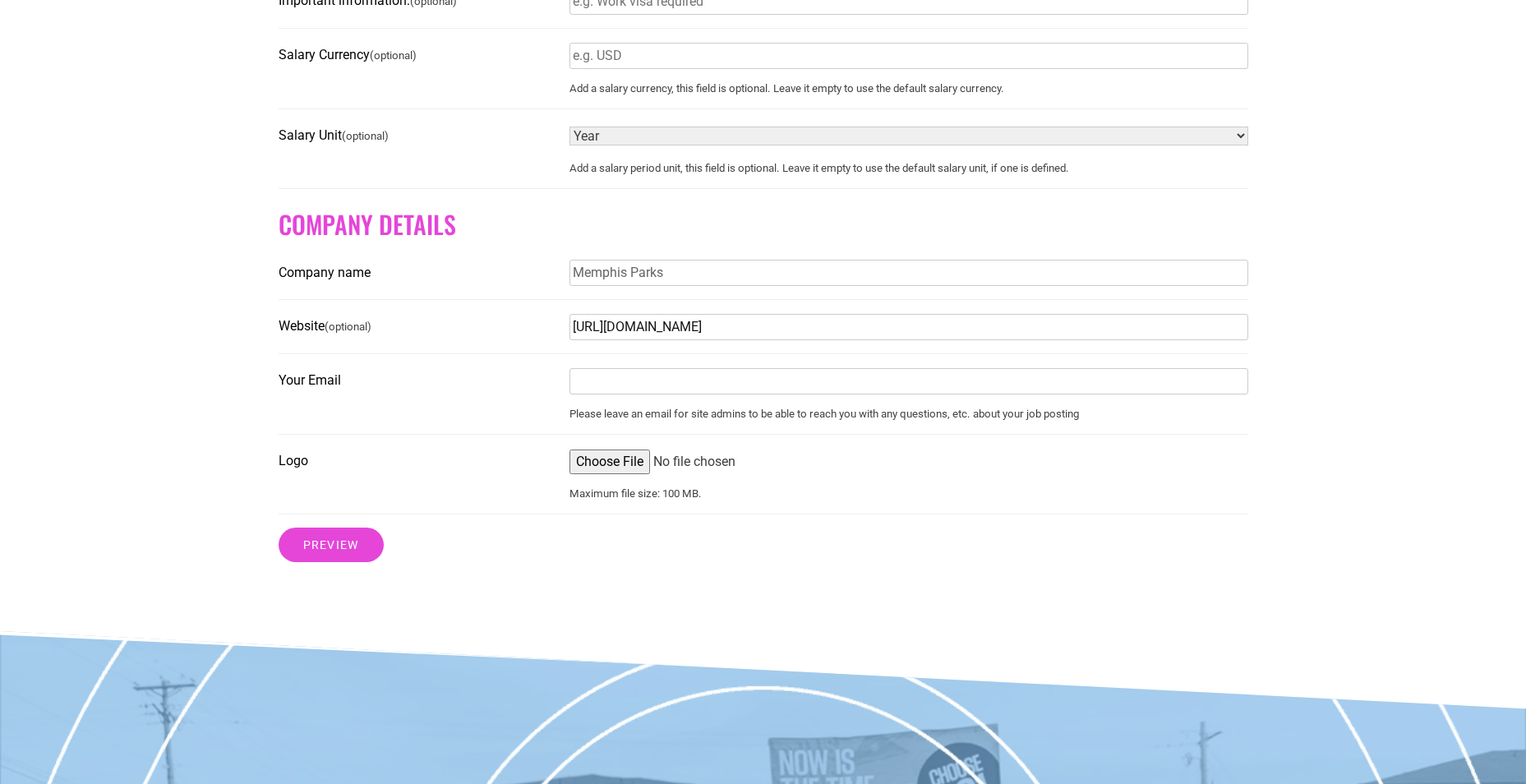
type input "https://memphisparks.com/"
click at [630, 388] on input "Your Email" at bounding box center [909, 381] width 679 height 27
type input "amy.collier@memphistn.gov"
click at [621, 468] on input "Logo" at bounding box center [909, 462] width 679 height 25
type input "C:\fakepath\MemphisParksLogoV.png"
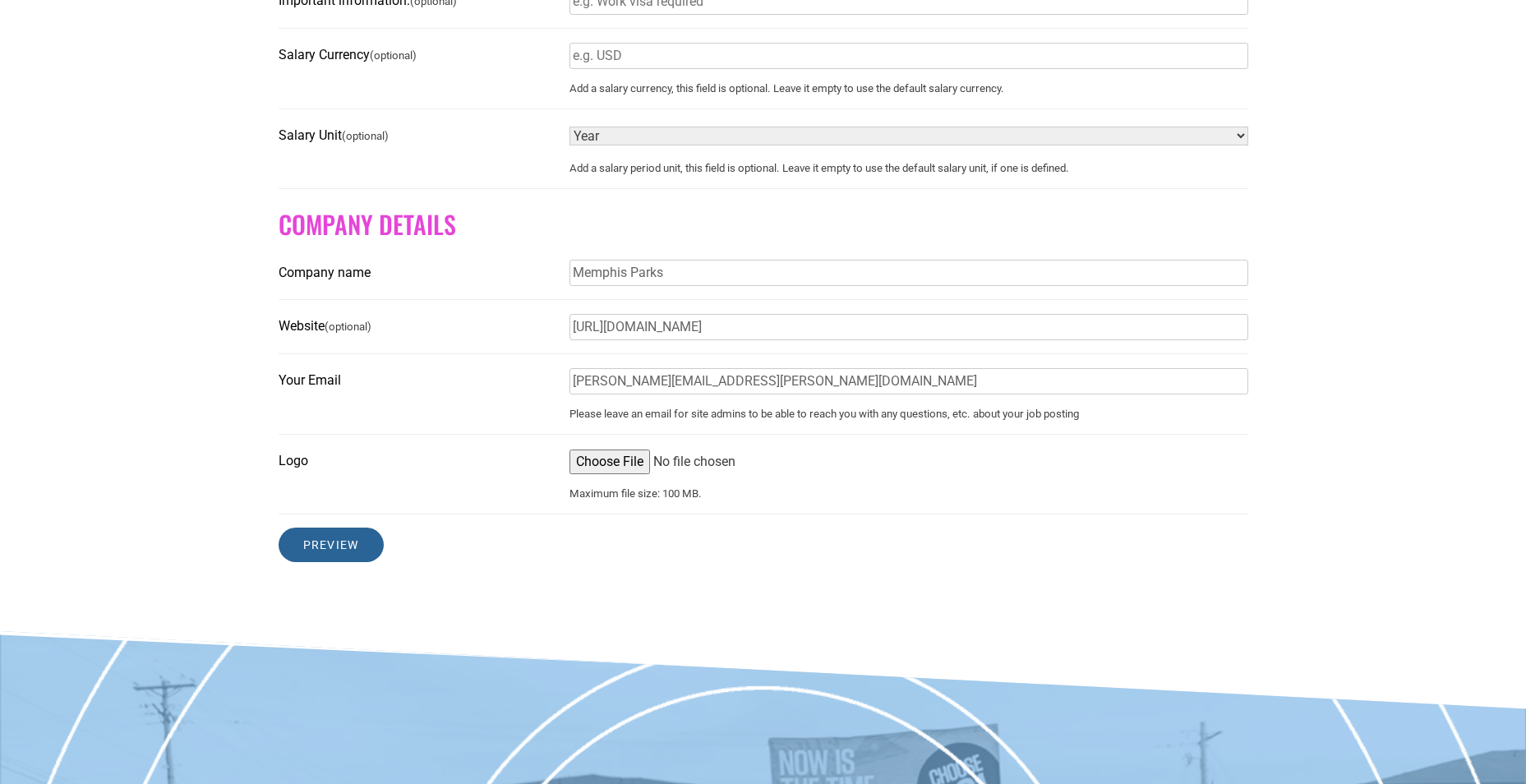
click at [341, 560] on input "Preview" at bounding box center [331, 545] width 105 height 34
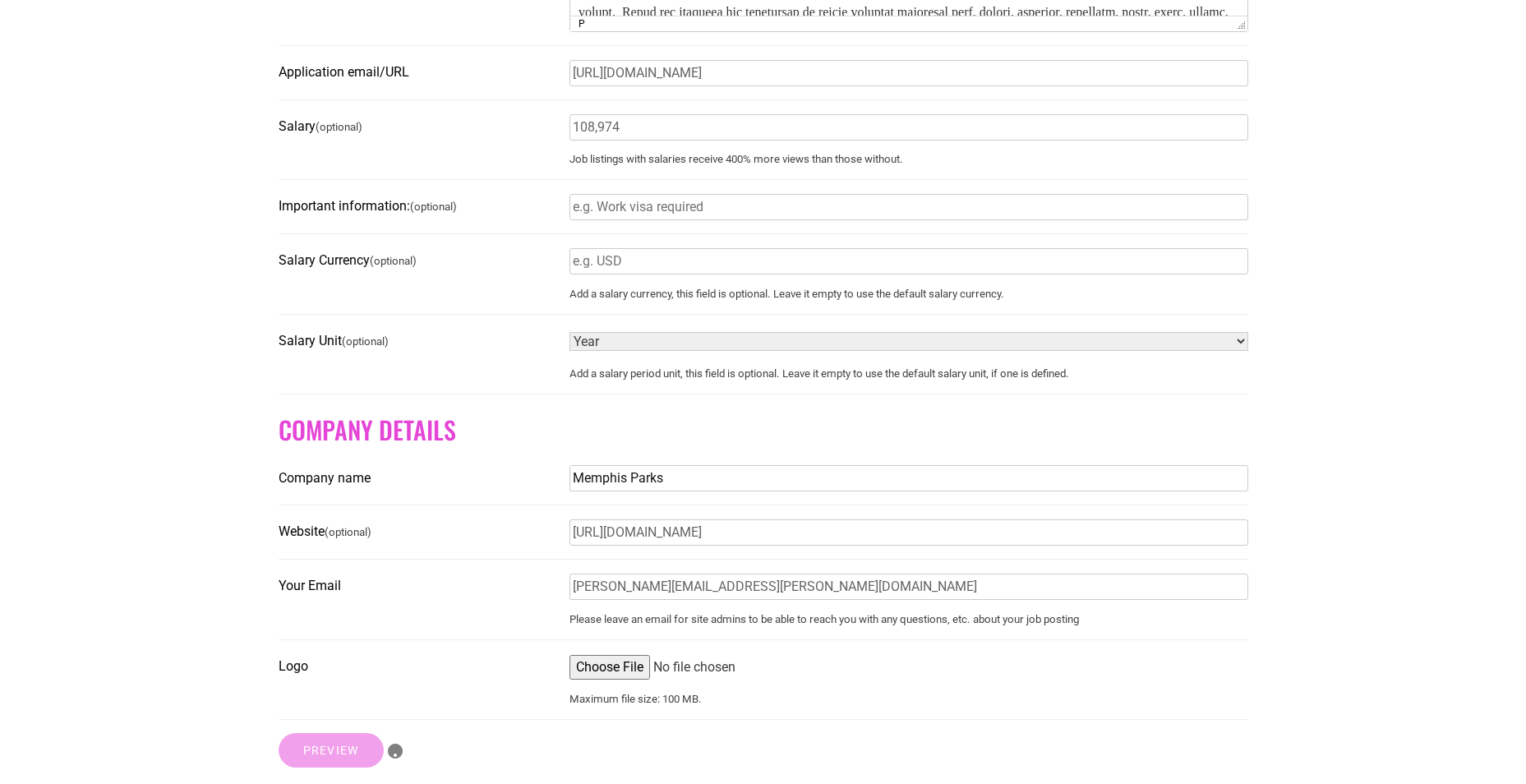
scroll to position [739, 0]
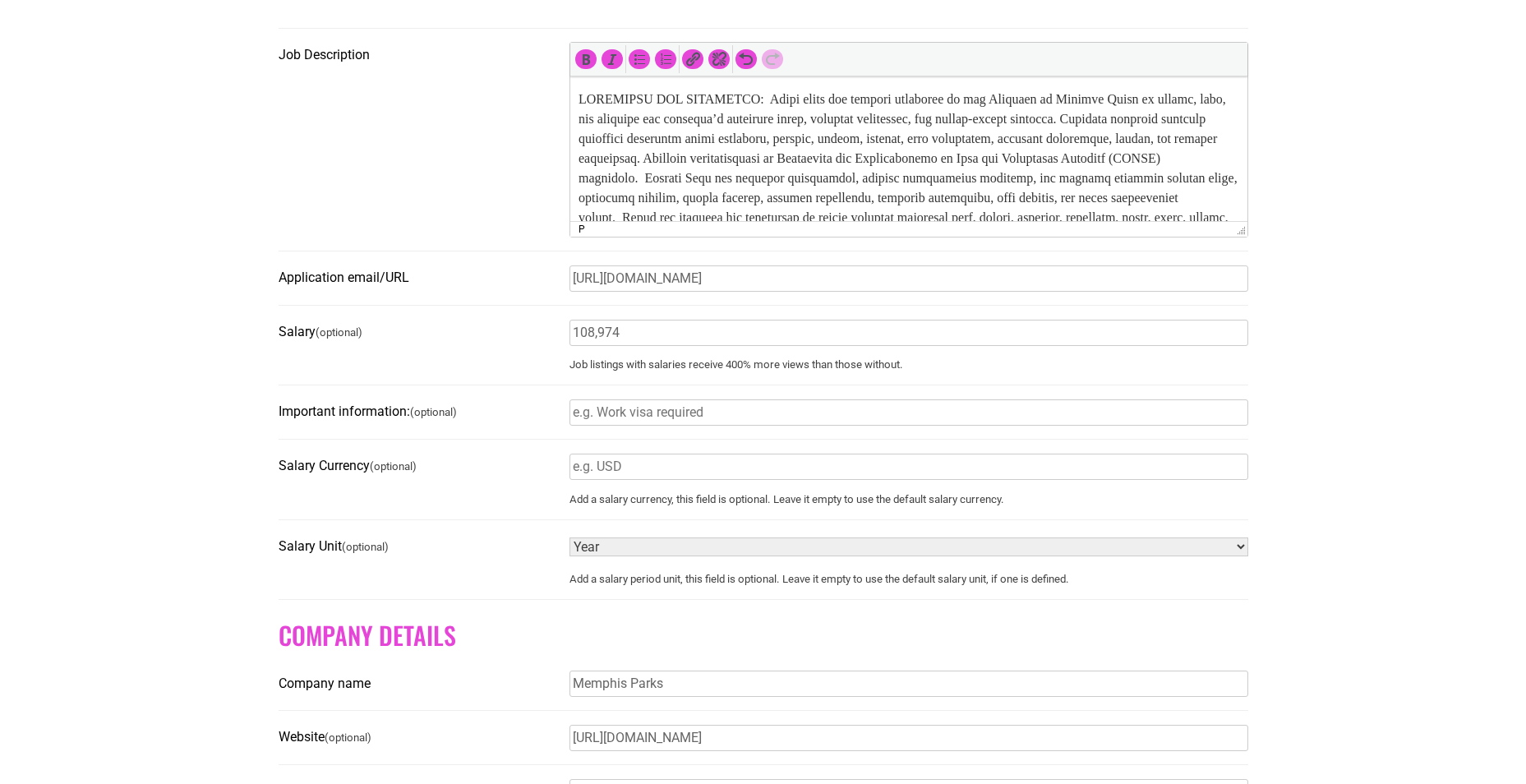
drag, startPoint x: 1032, startPoint y: 563, endPoint x: 183, endPoint y: 529, distance: 849.7
click at [167, 529] on section "Before submitting a job for consideration on the Choose901 job board, please en…" at bounding box center [763, 272] width 1526 height 1457
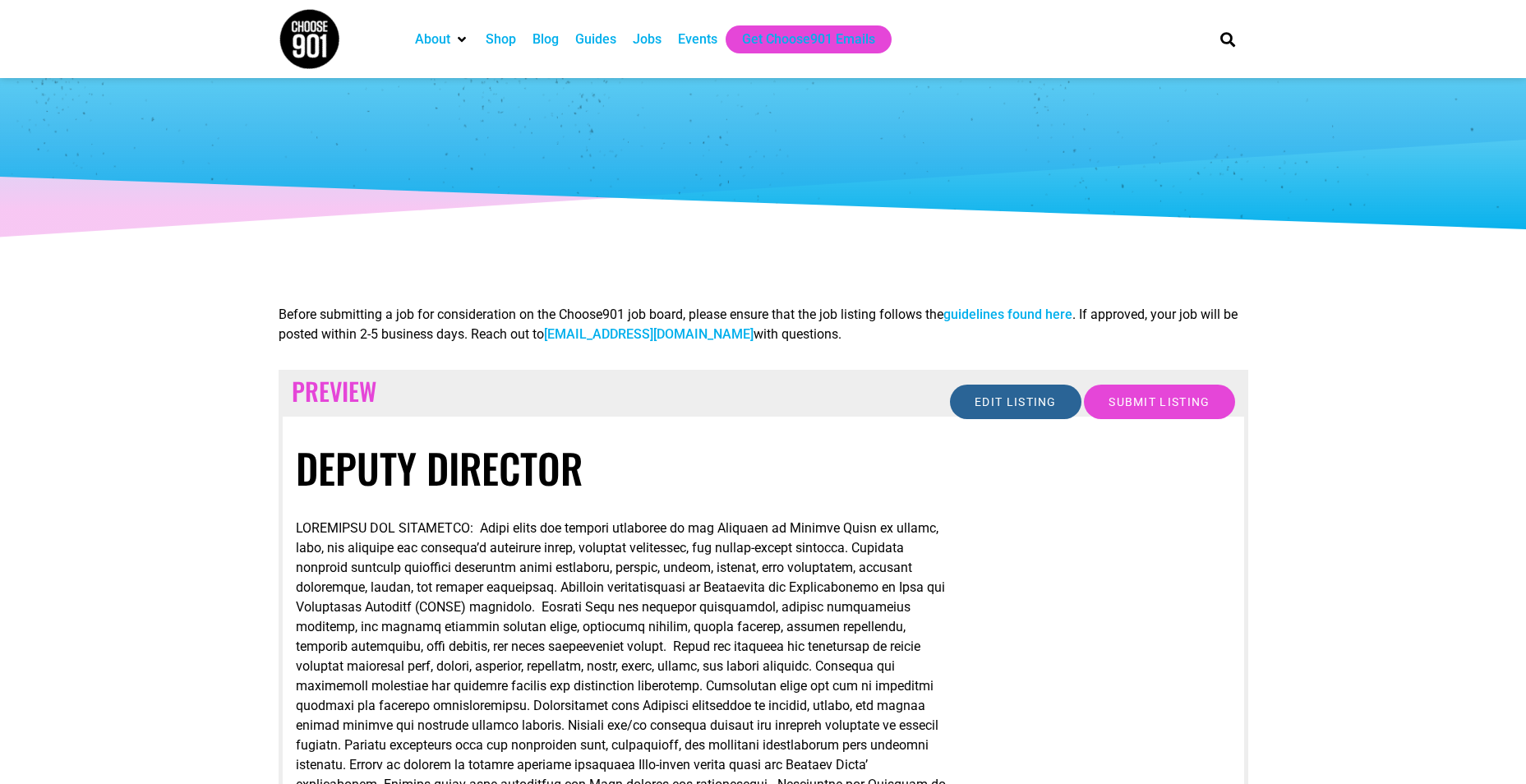
click at [1016, 397] on input "Edit listing" at bounding box center [1015, 402] width 132 height 34
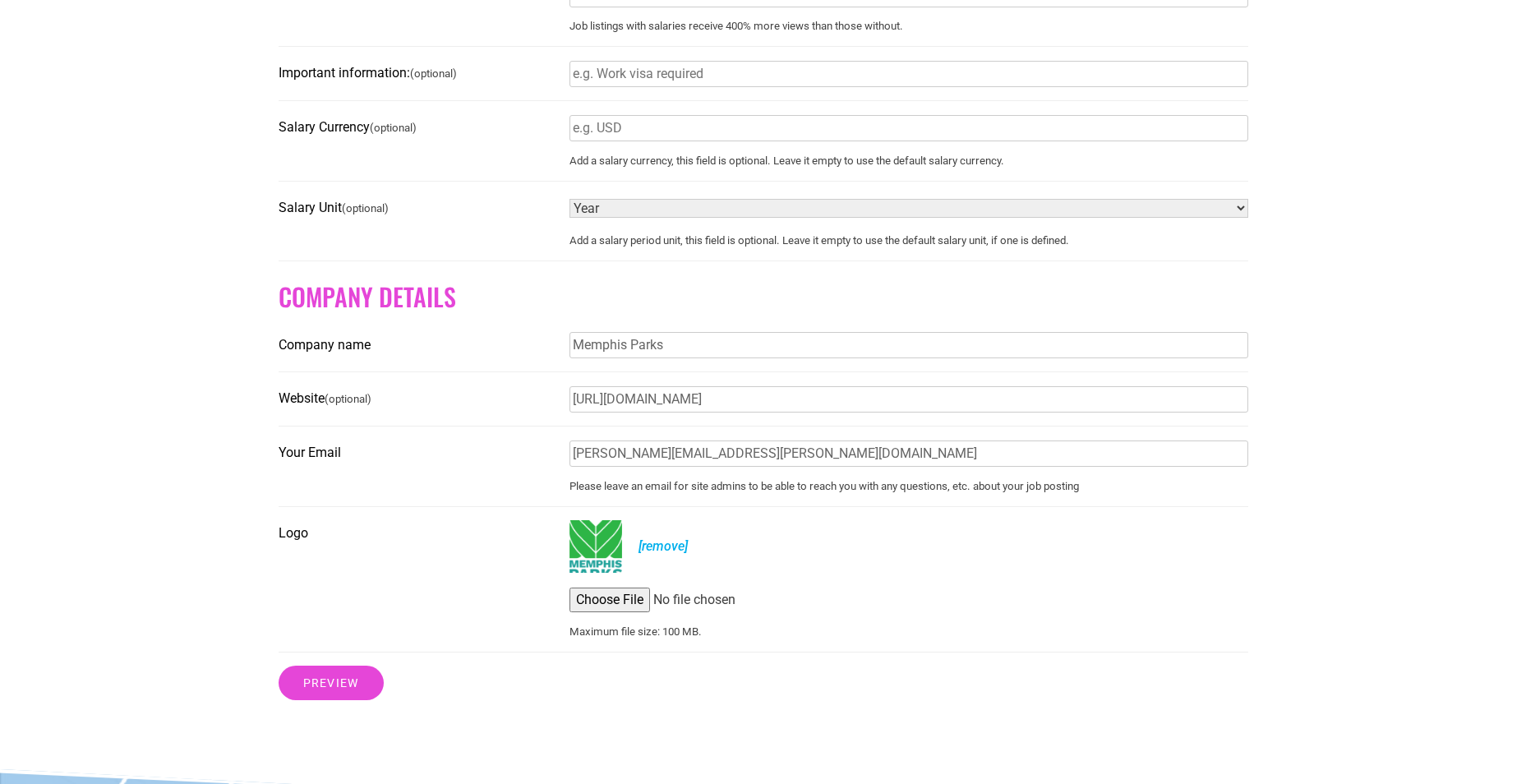
scroll to position [1315, 0]
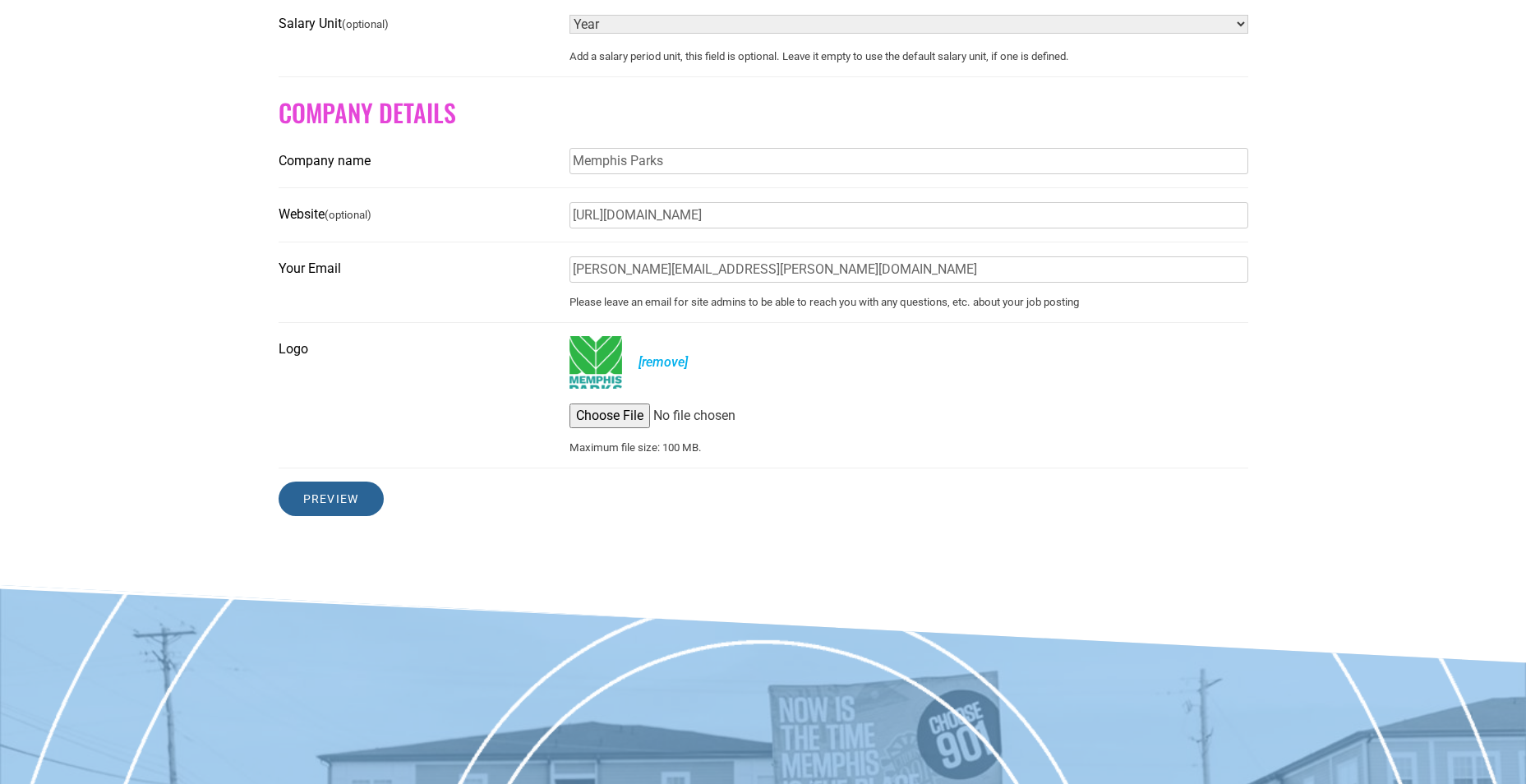
click at [319, 506] on input "Preview" at bounding box center [331, 499] width 105 height 34
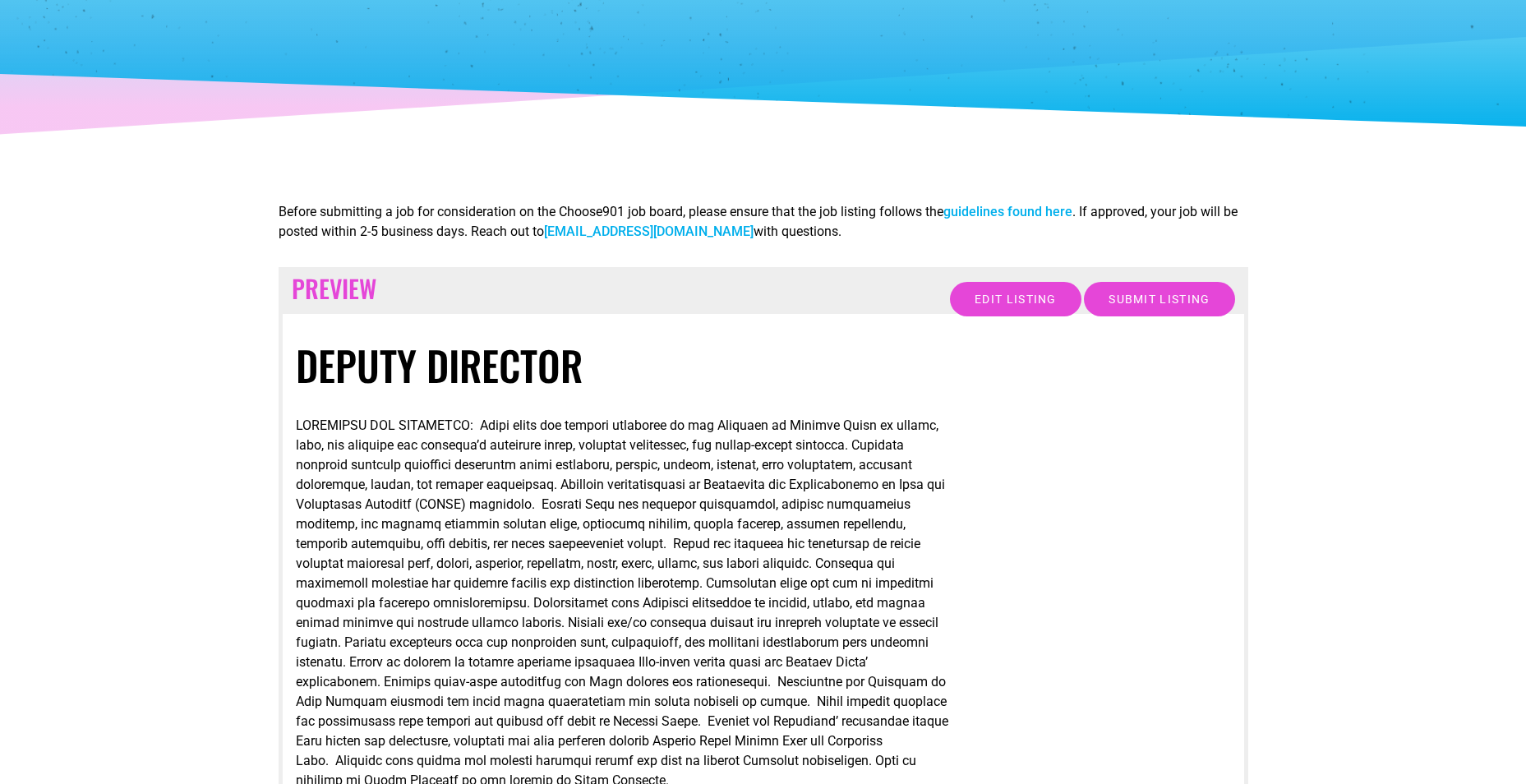
scroll to position [76, 0]
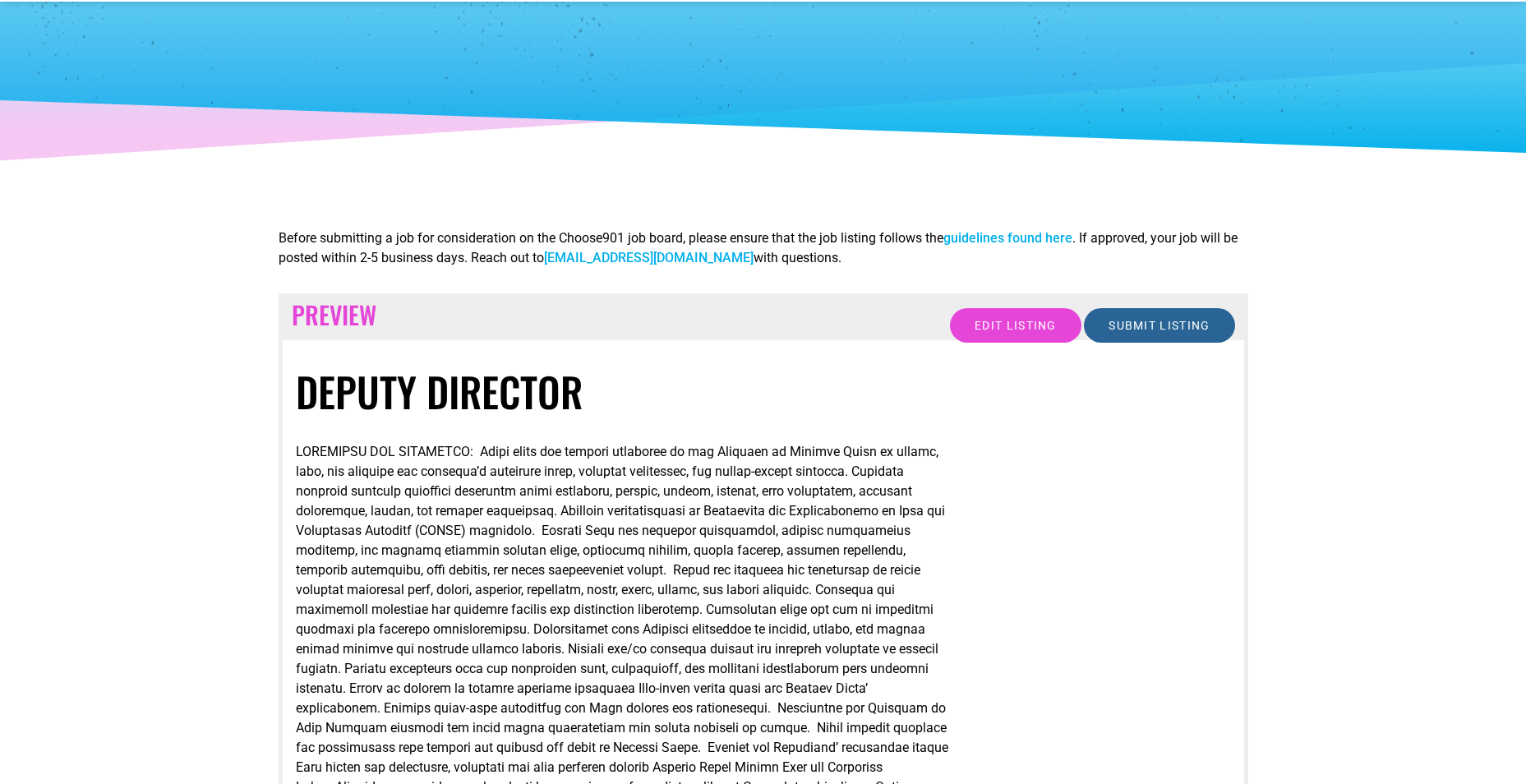
click at [1178, 325] on input "Submit Listing" at bounding box center [1159, 325] width 150 height 34
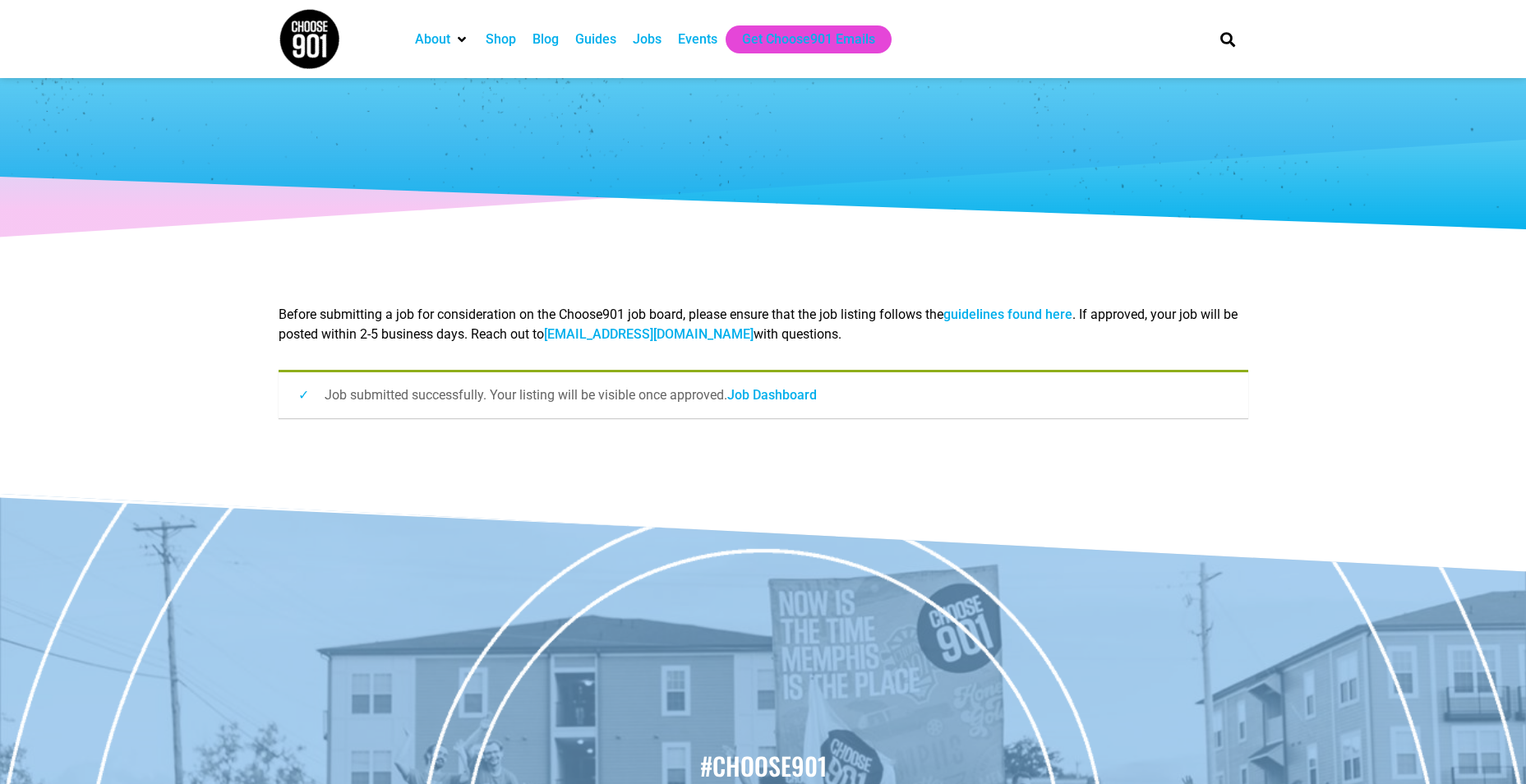
click at [758, 392] on link "Job Dashboard" at bounding box center [773, 395] width 90 height 15
